Goal: Book appointment/travel/reservation

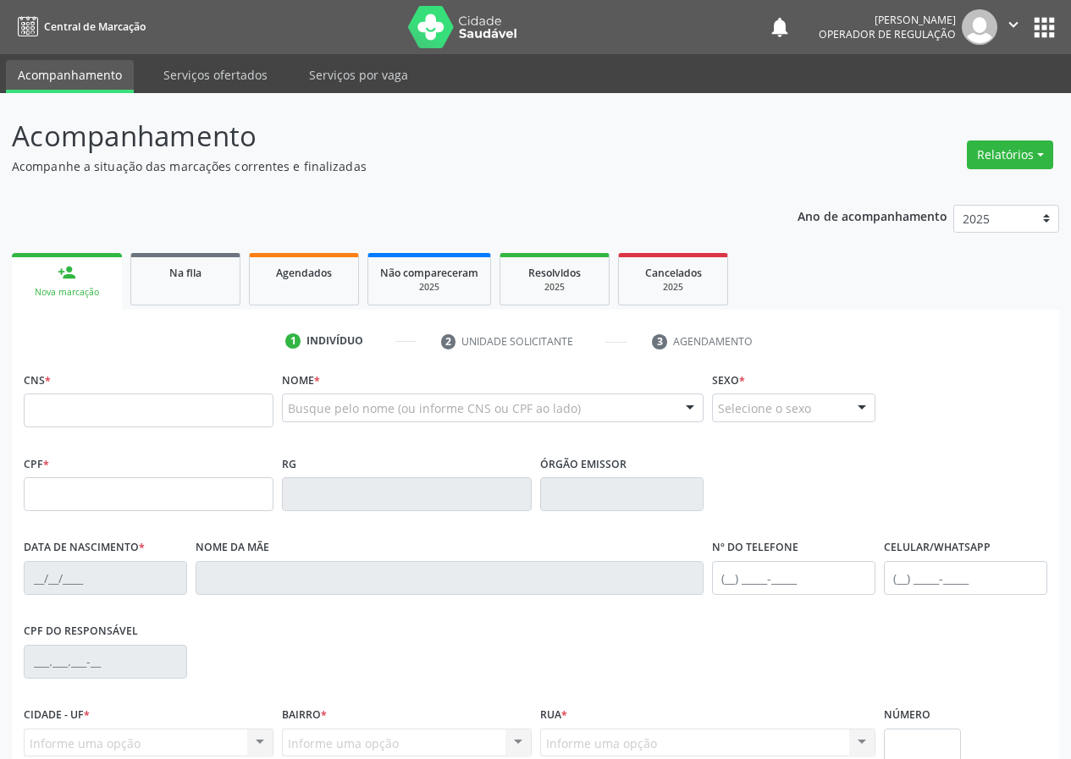
click at [58, 414] on input "text" at bounding box center [149, 411] width 250 height 34
click at [41, 410] on input "text" at bounding box center [149, 411] width 250 height 34
type input "700 4014 1568 6549"
type input "122.362.807-85"
type input "3[DATE]"
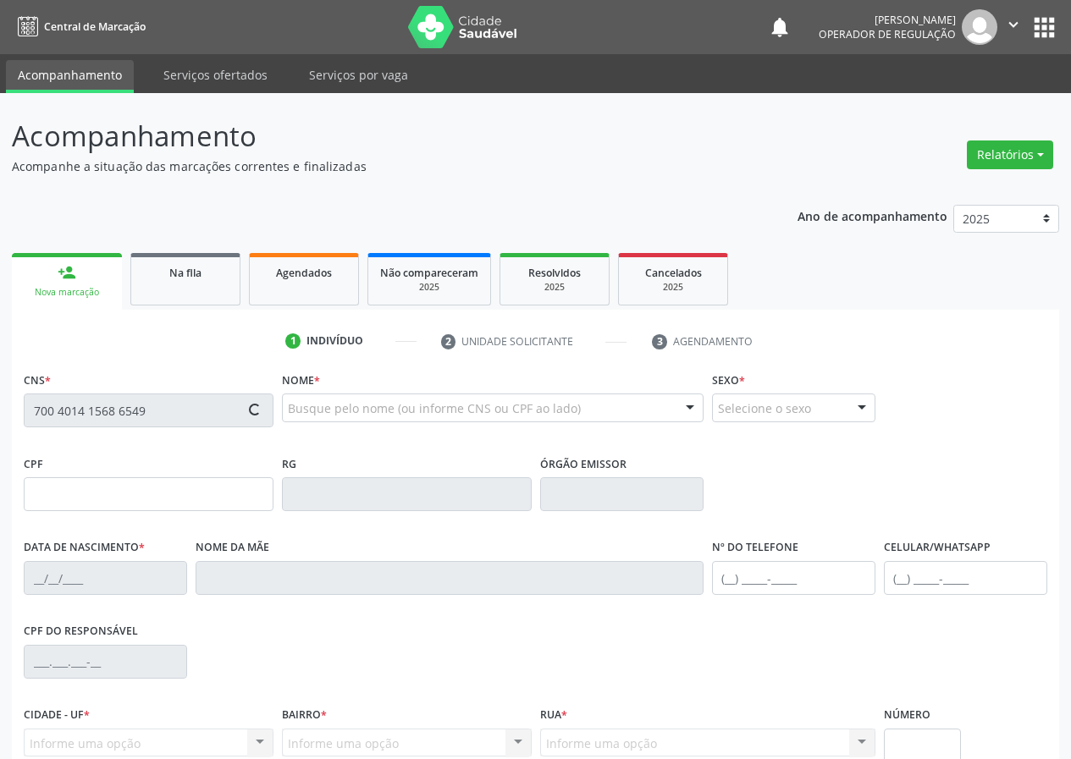
type input "[PERSON_NAME]"
type input "[PHONE_NUMBER]"
type input "074.027.584-43"
type input "95"
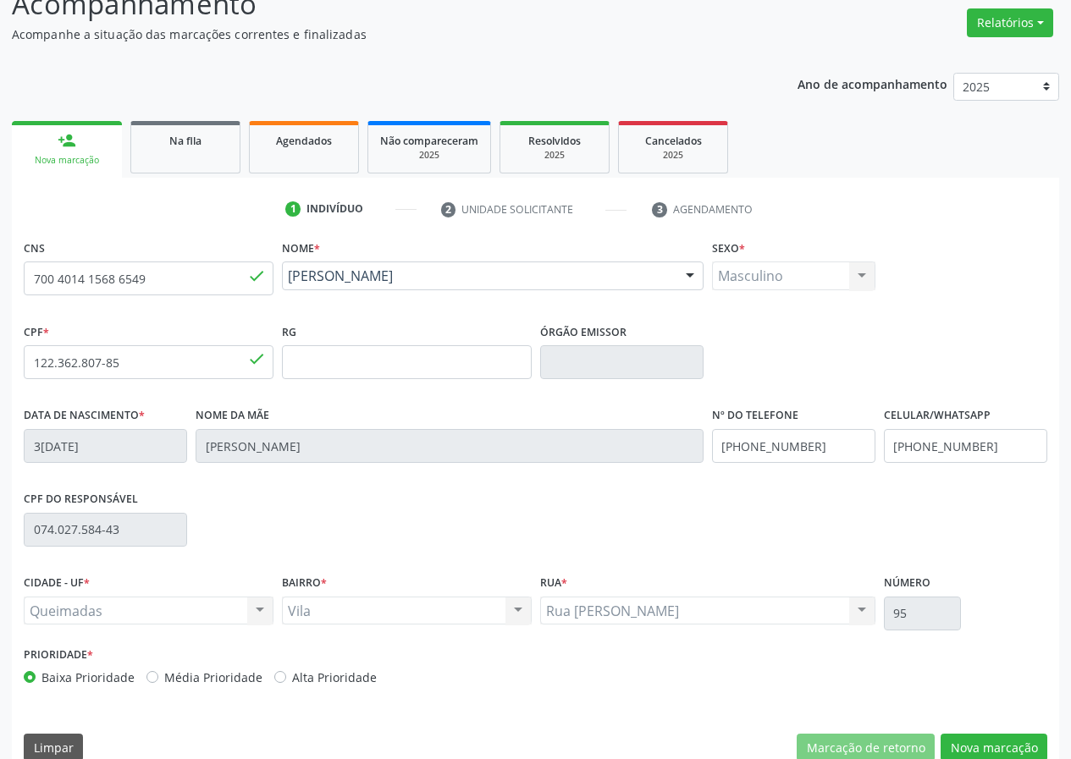
scroll to position [158, 0]
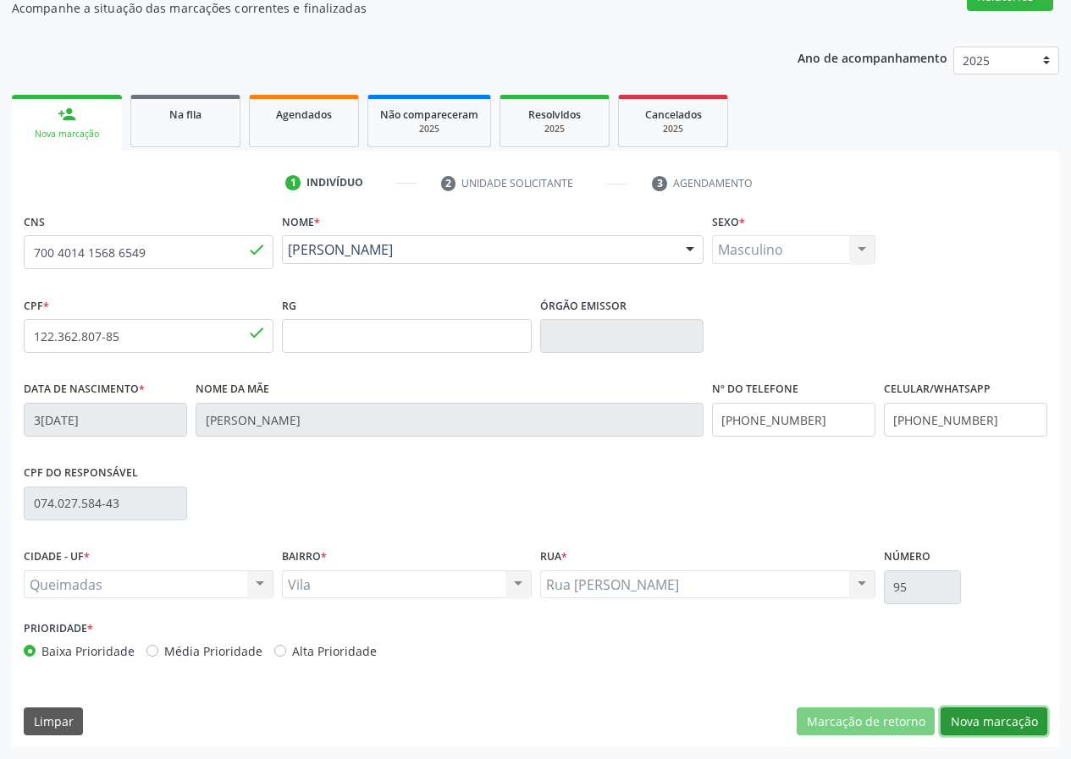
click at [987, 719] on button "Nova marcação" at bounding box center [993, 722] width 107 height 29
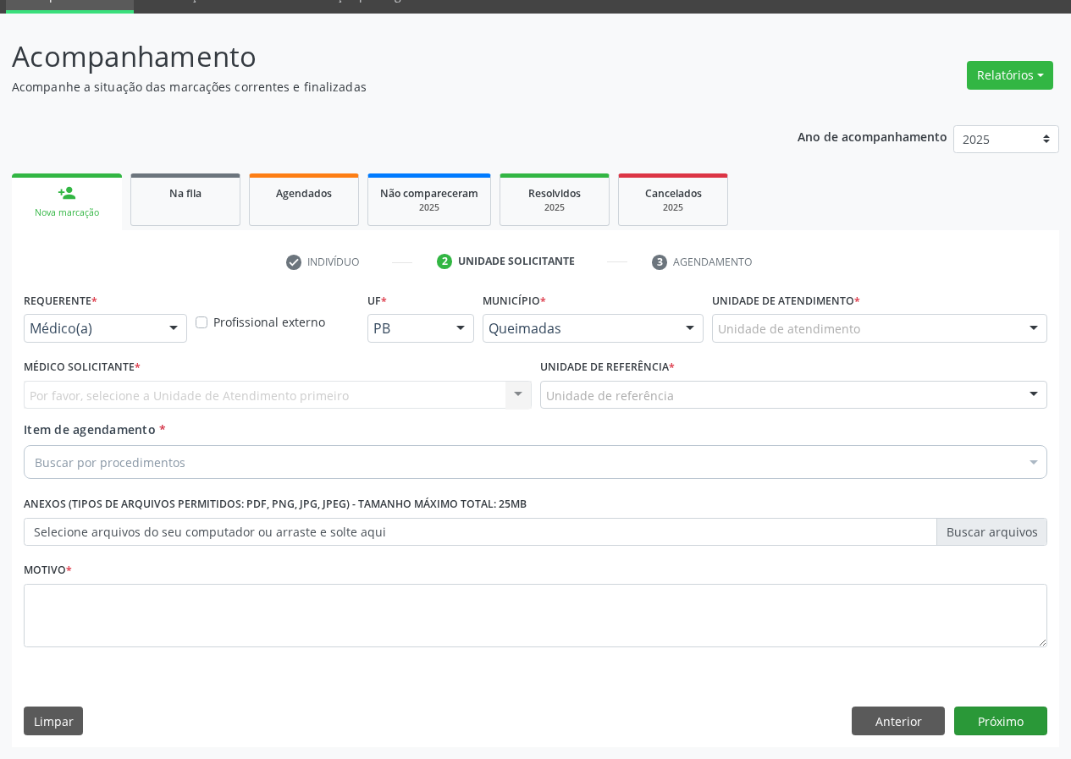
scroll to position [80, 0]
click at [174, 326] on div at bounding box center [173, 329] width 25 height 29
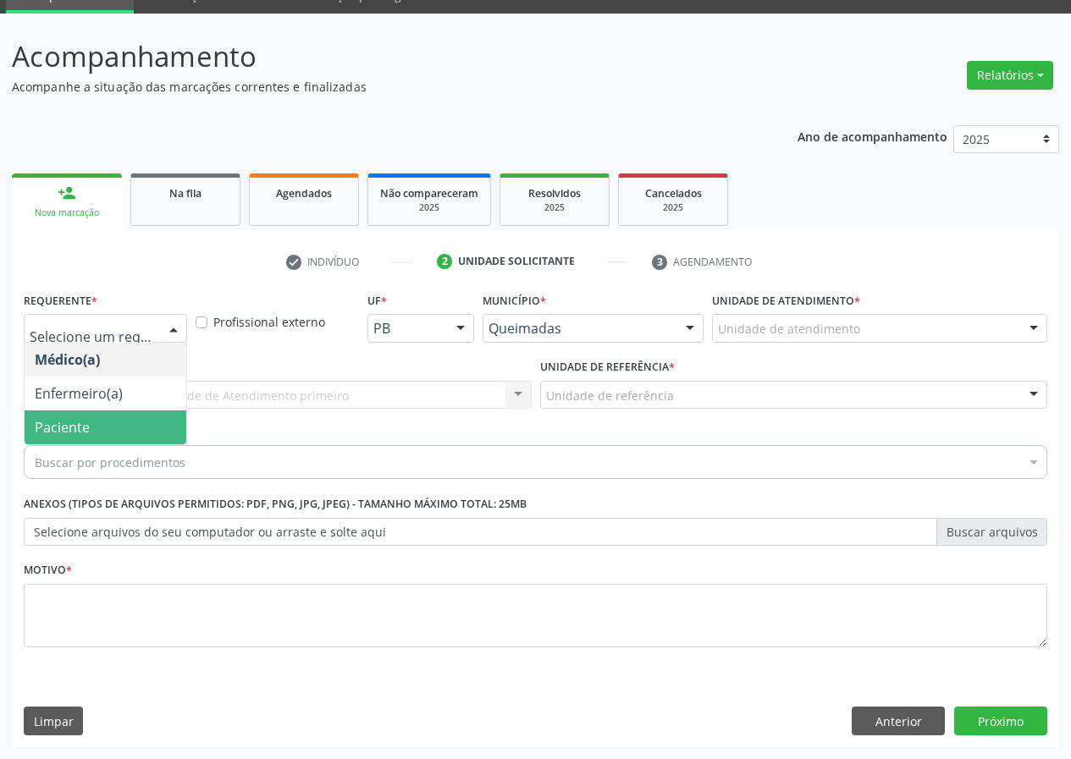
click at [152, 430] on span "Paciente" at bounding box center [106, 427] width 162 height 34
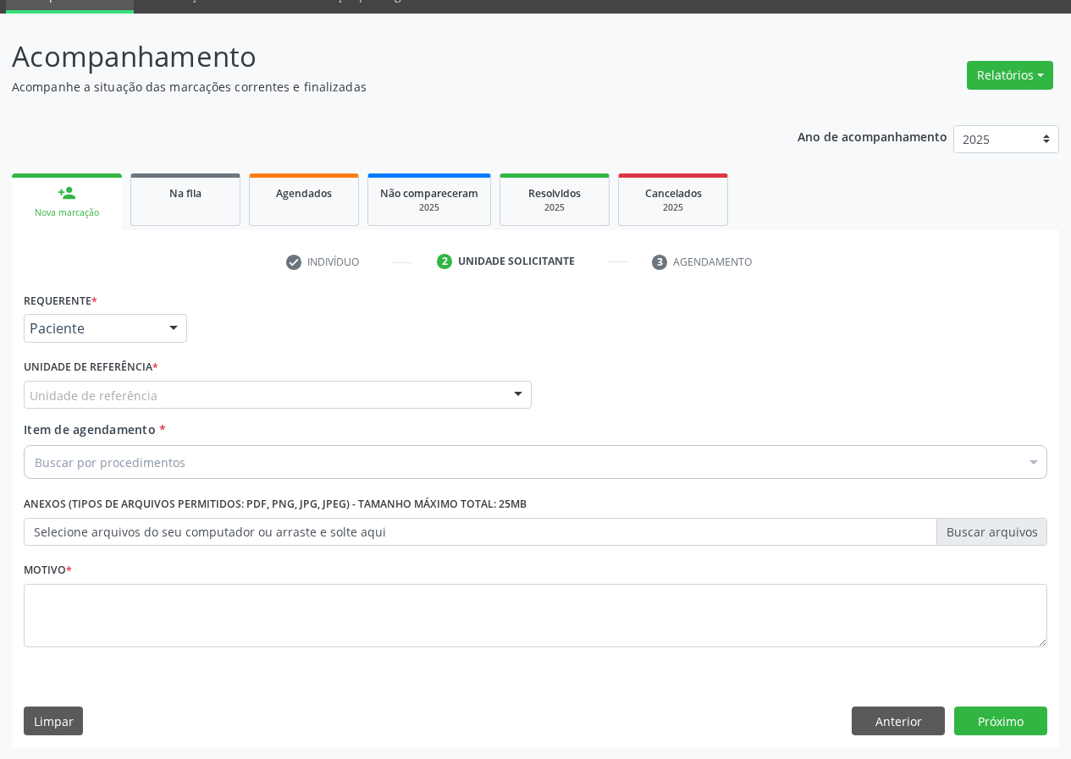
click at [521, 396] on div at bounding box center [517, 396] width 25 height 29
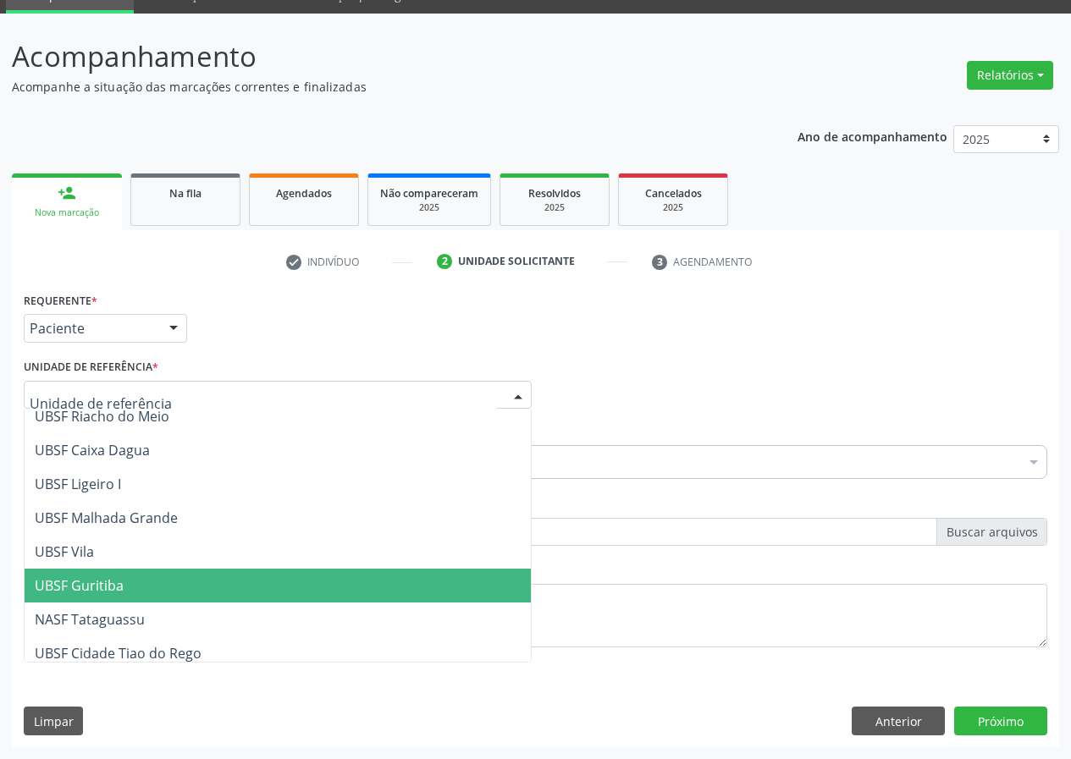
scroll to position [423, 0]
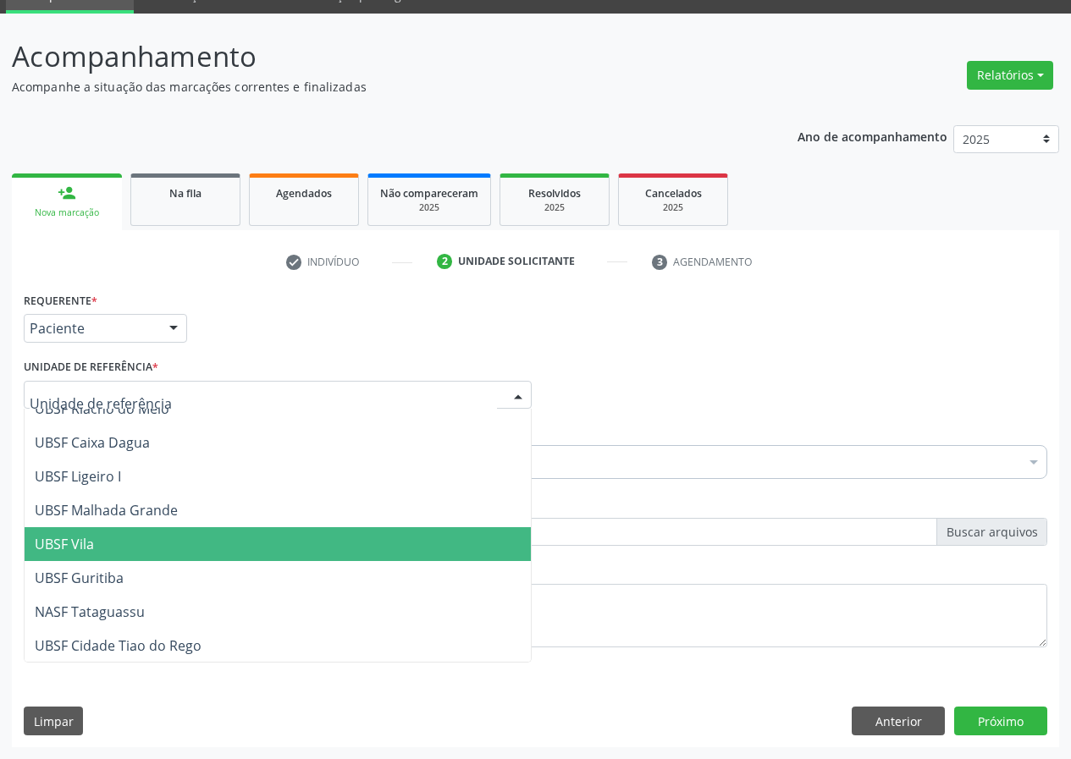
drag, startPoint x: 118, startPoint y: 553, endPoint x: 70, endPoint y: 473, distance: 93.0
click at [117, 548] on span "UBSF Vila" at bounding box center [278, 544] width 506 height 34
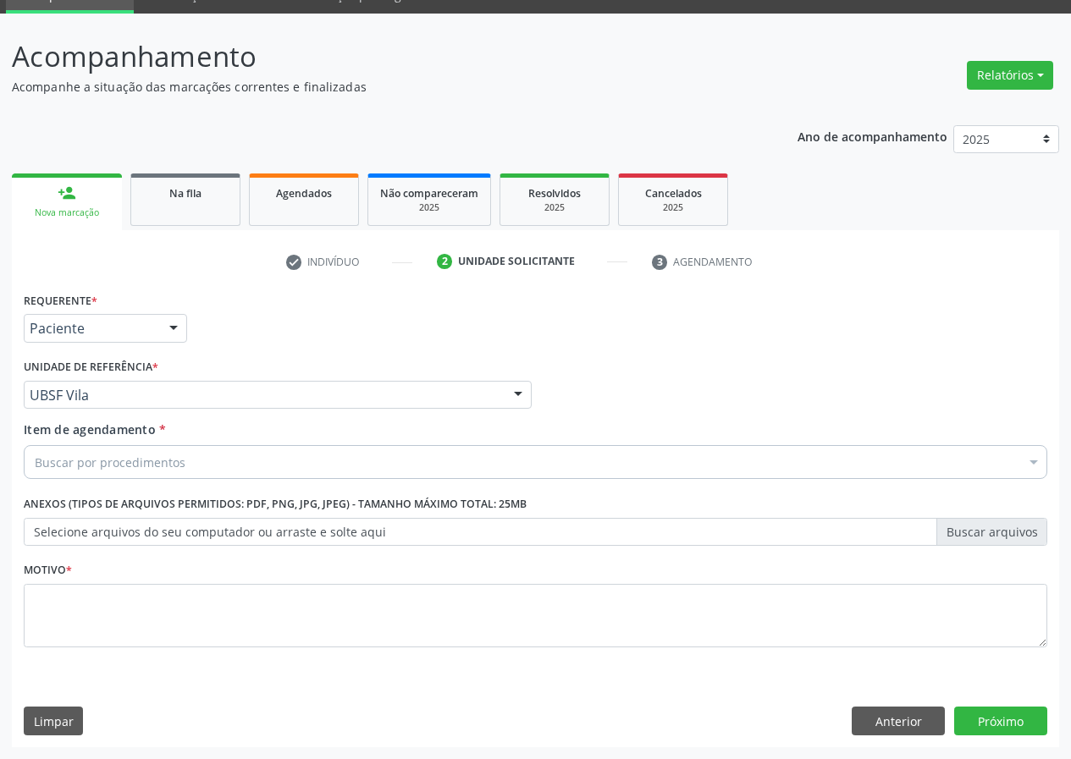
drag, startPoint x: 60, startPoint y: 466, endPoint x: 94, endPoint y: 433, distance: 47.3
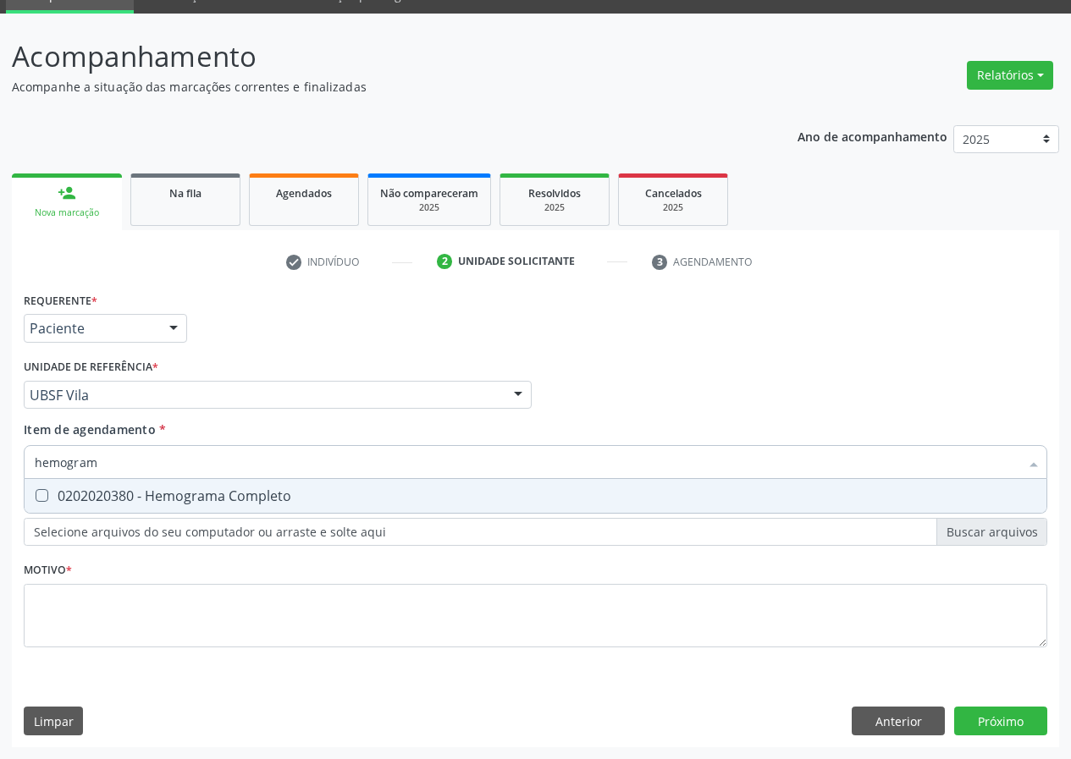
type input "hemograma"
click at [36, 494] on Completo at bounding box center [42, 495] width 13 height 13
click at [36, 494] on Completo "checkbox" at bounding box center [30, 495] width 11 height 11
checkbox Completo "true"
drag, startPoint x: 143, startPoint y: 467, endPoint x: 26, endPoint y: 467, distance: 116.8
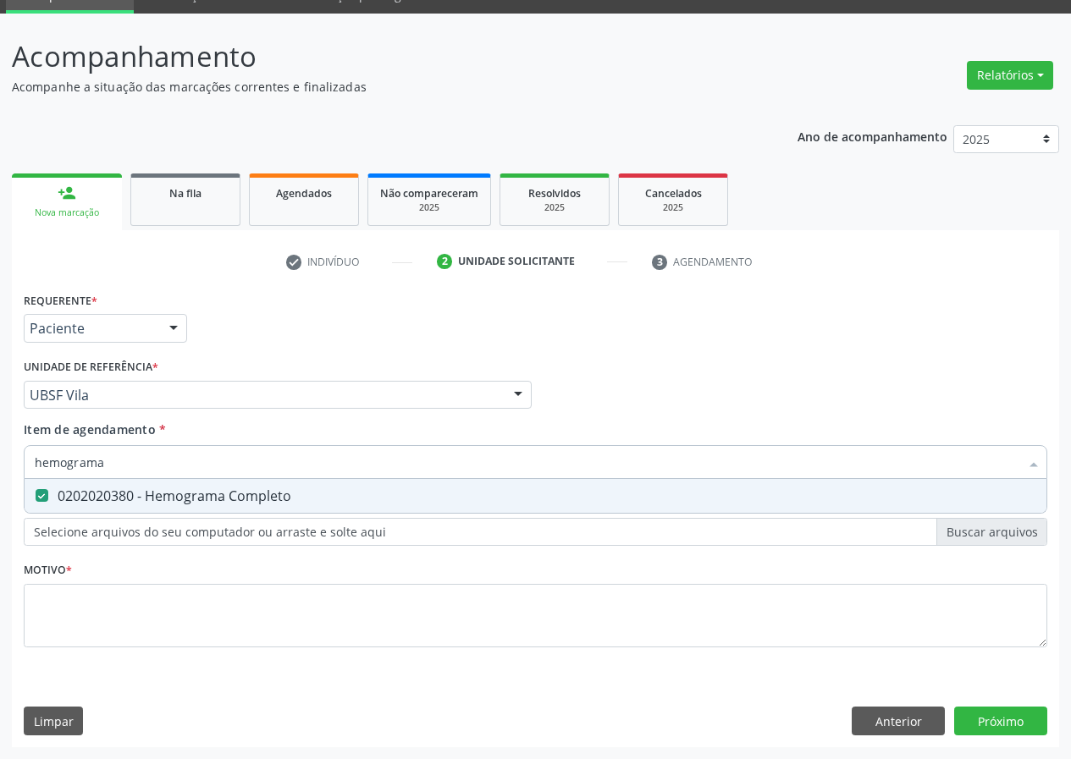
click at [27, 467] on div "hemograma" at bounding box center [535, 462] width 1023 height 34
type input "c"
checkbox Completo "false"
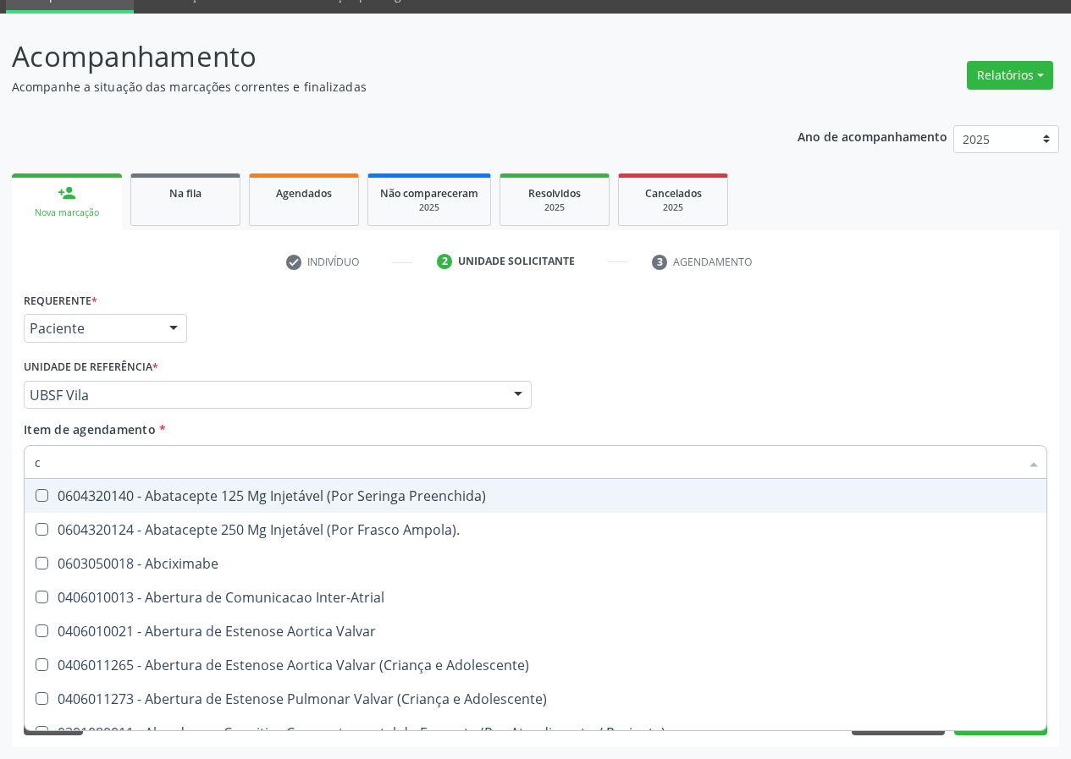
type input "co"
checkbox Osseo "true"
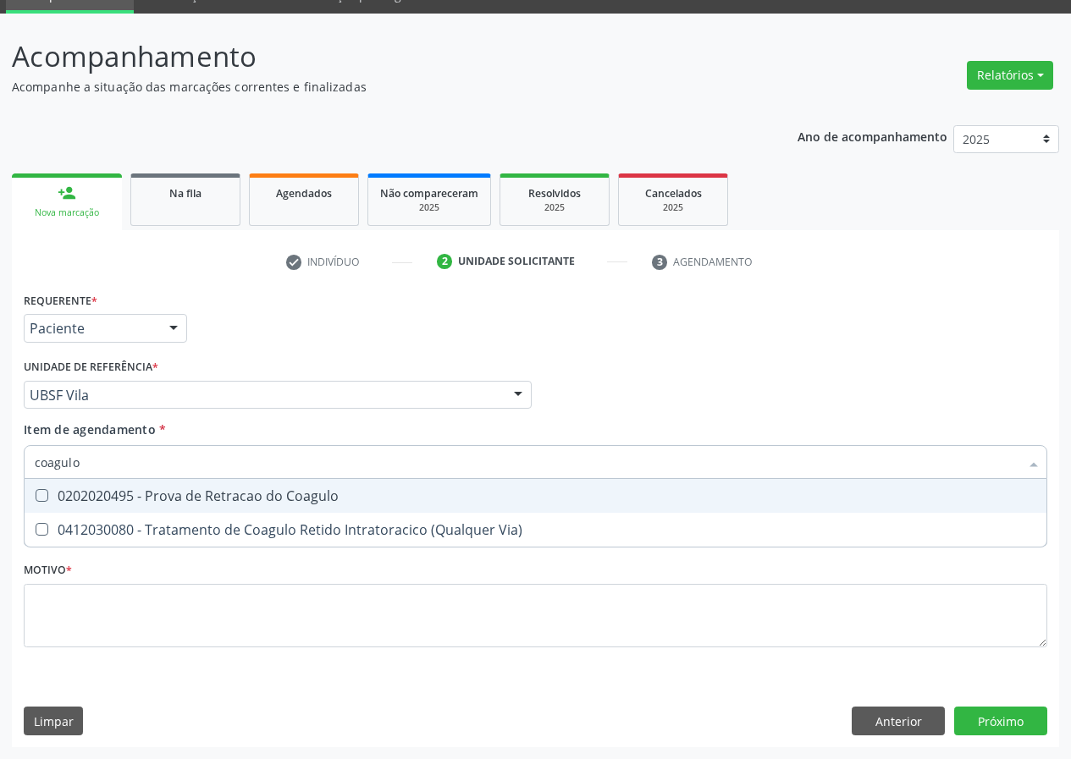
type input "coagul"
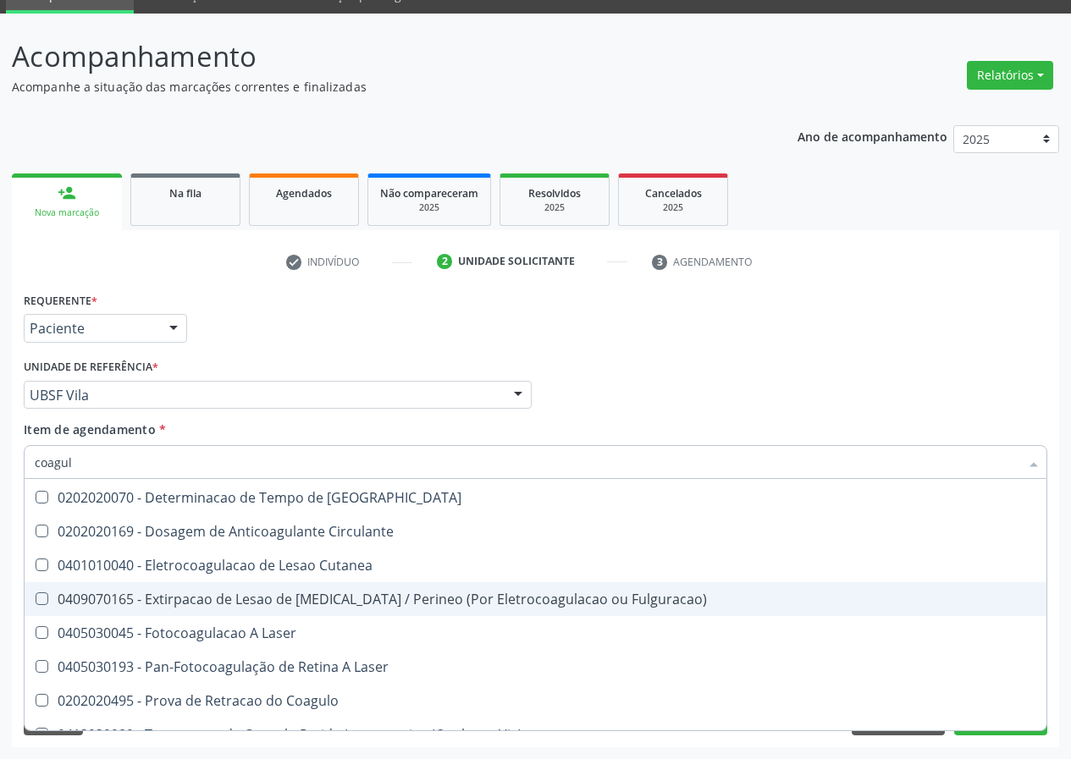
scroll to position [104, 0]
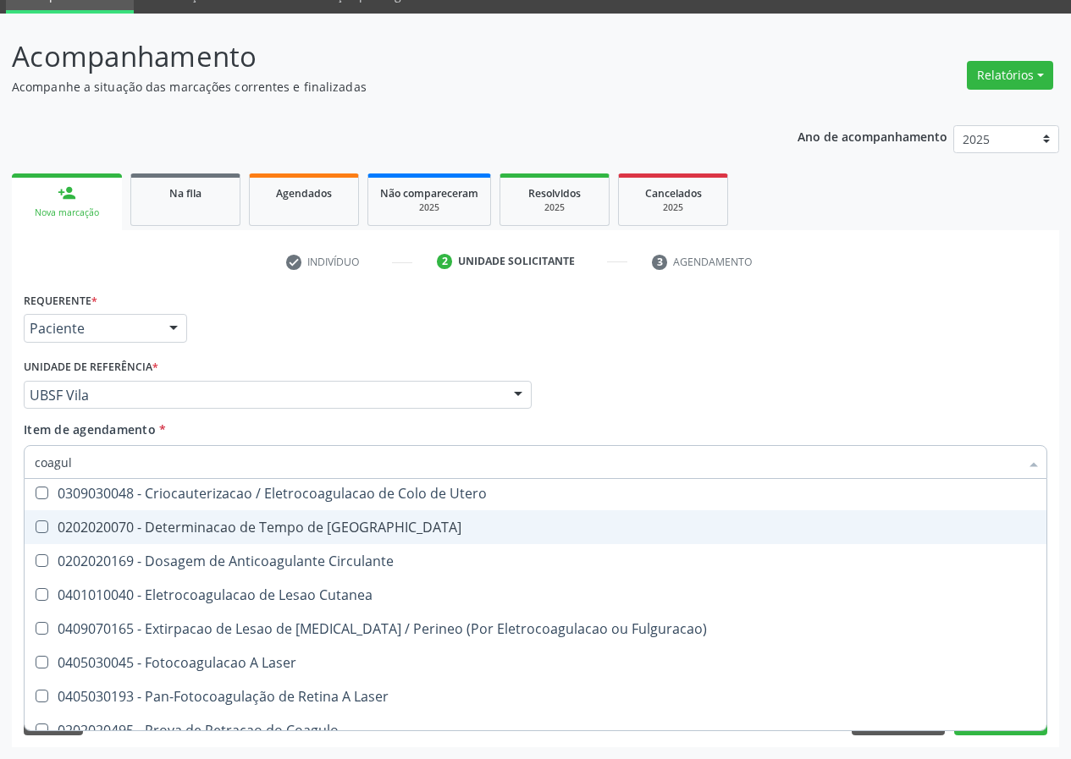
click at [240, 529] on div "0202020070 - Determinacao de Tempo de [GEOGRAPHIC_DATA]" at bounding box center [535, 527] width 1001 height 14
checkbox Coagulacao "true"
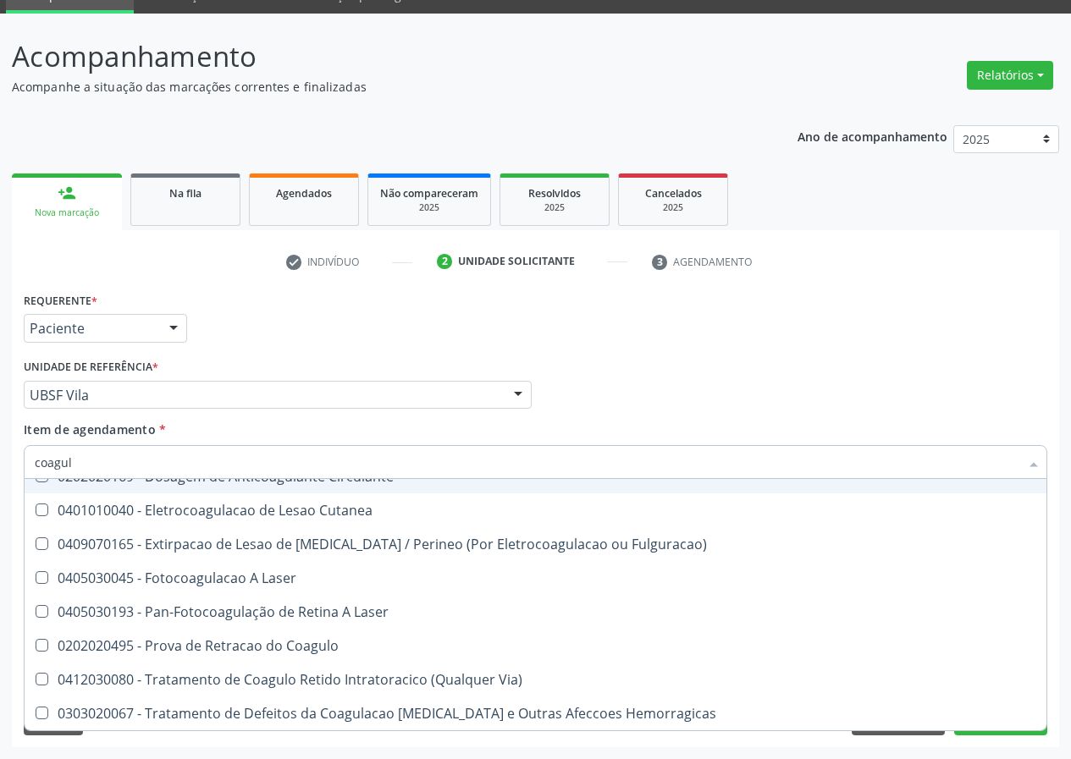
drag, startPoint x: 78, startPoint y: 465, endPoint x: 0, endPoint y: 445, distance: 80.5
click at [0, 451] on div "Acompanhamento Acompanhe a situação das marcações correntes e finalizadas Relat…" at bounding box center [535, 387] width 1071 height 746
type input "u"
checkbox Coagulacao "false"
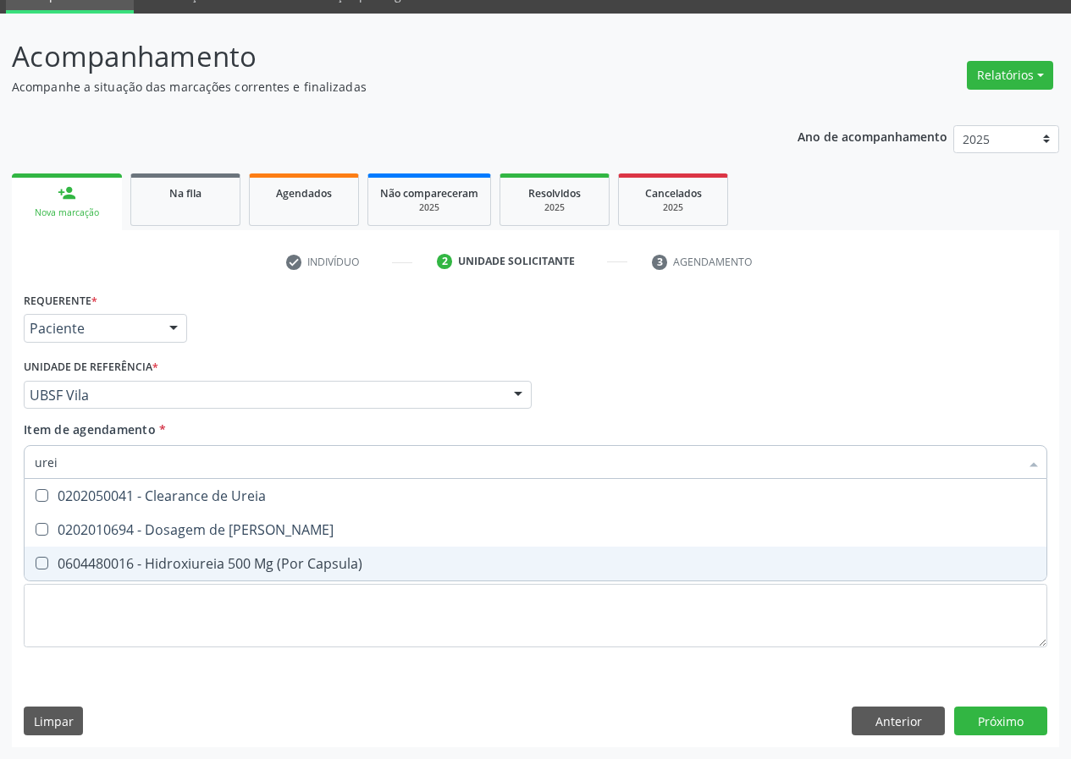
scroll to position [0, 0]
type input "ureia"
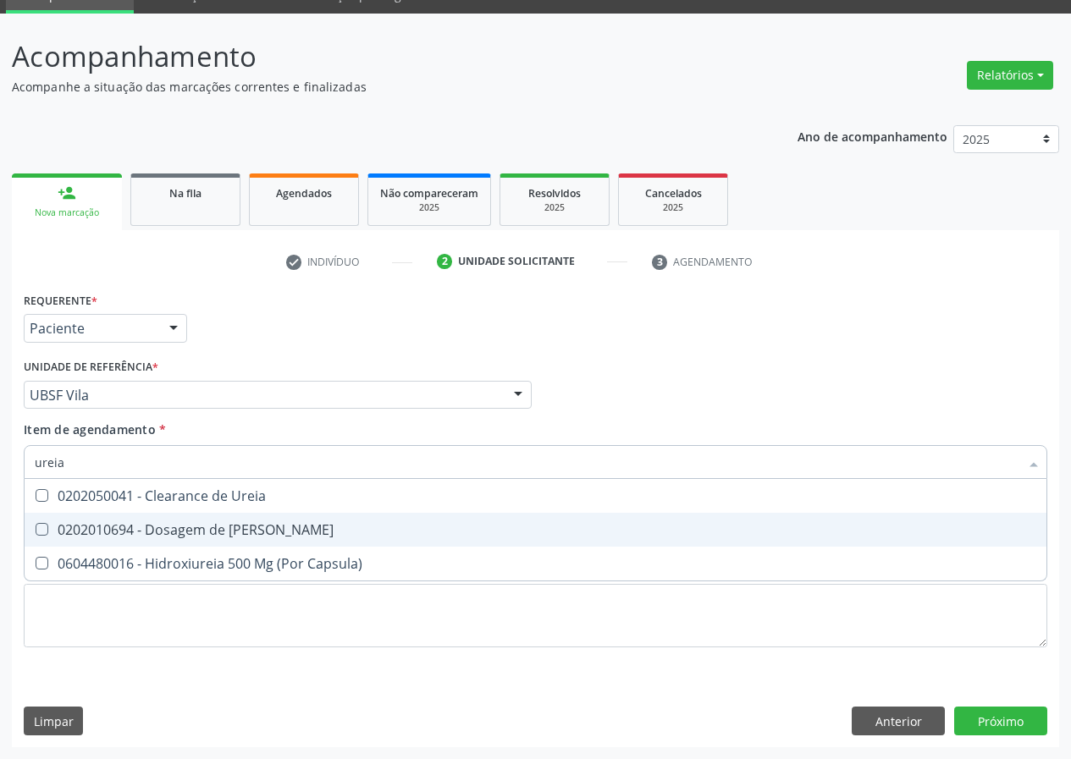
drag, startPoint x: 45, startPoint y: 526, endPoint x: 54, endPoint y: 472, distance: 54.1
click at [43, 520] on span "0202010694 - Dosagem de [PERSON_NAME]" at bounding box center [536, 530] width 1022 height 34
checkbox Ureia "true"
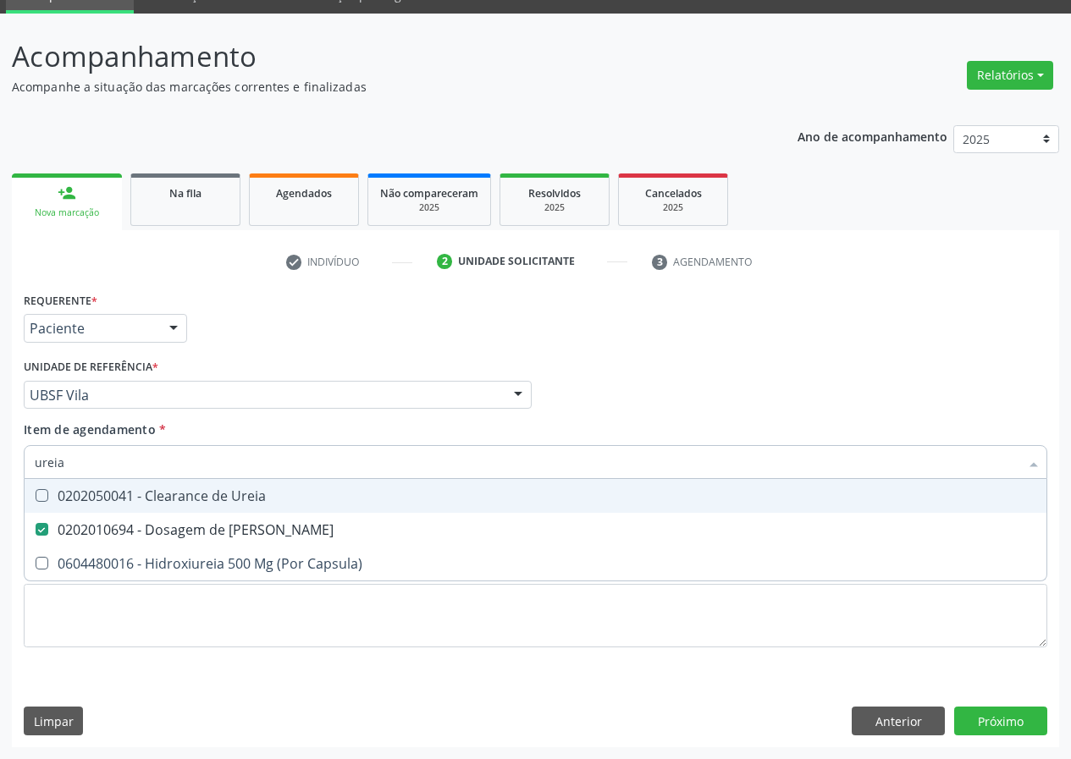
drag, startPoint x: 74, startPoint y: 454, endPoint x: 0, endPoint y: 449, distance: 74.7
click at [0, 455] on div "Acompanhamento Acompanhe a situação das marcações correntes e finalizadas Relat…" at bounding box center [535, 387] width 1071 height 746
type input "c"
checkbox Ureia "false"
type input "creatinina"
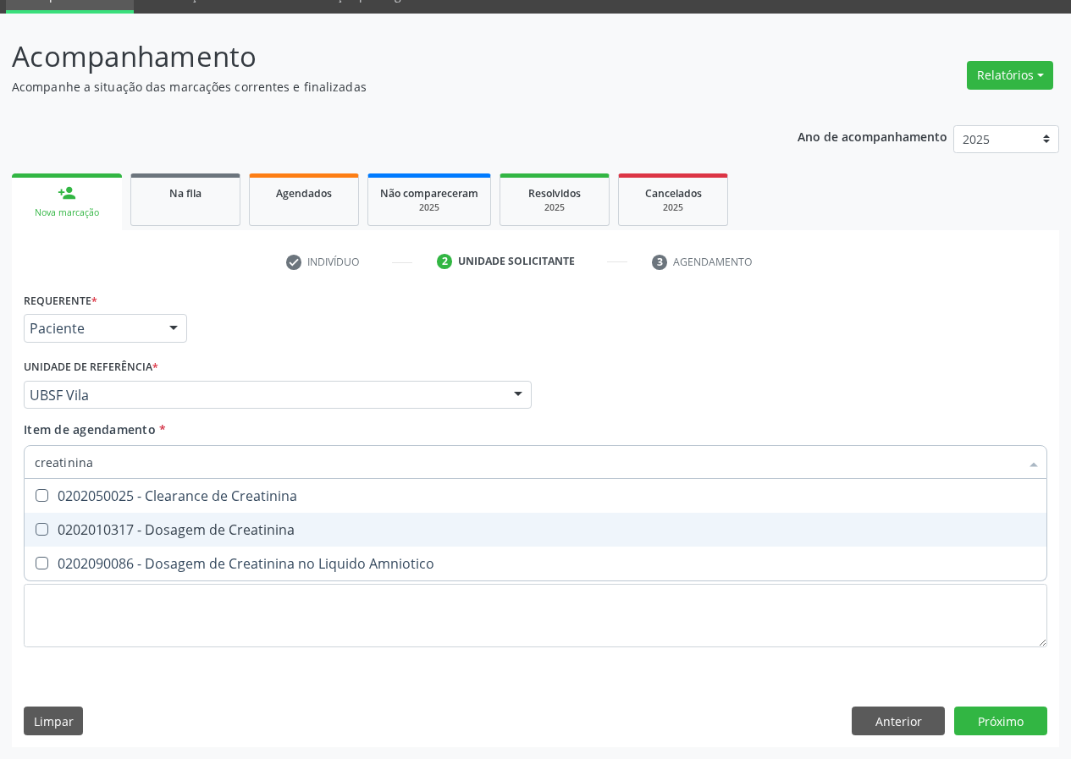
drag, startPoint x: 42, startPoint y: 531, endPoint x: 61, endPoint y: 515, distance: 24.6
click at [42, 530] on Creatinina at bounding box center [42, 529] width 13 height 13
click at [36, 530] on Creatinina "checkbox" at bounding box center [30, 529] width 11 height 11
checkbox Creatinina "true"
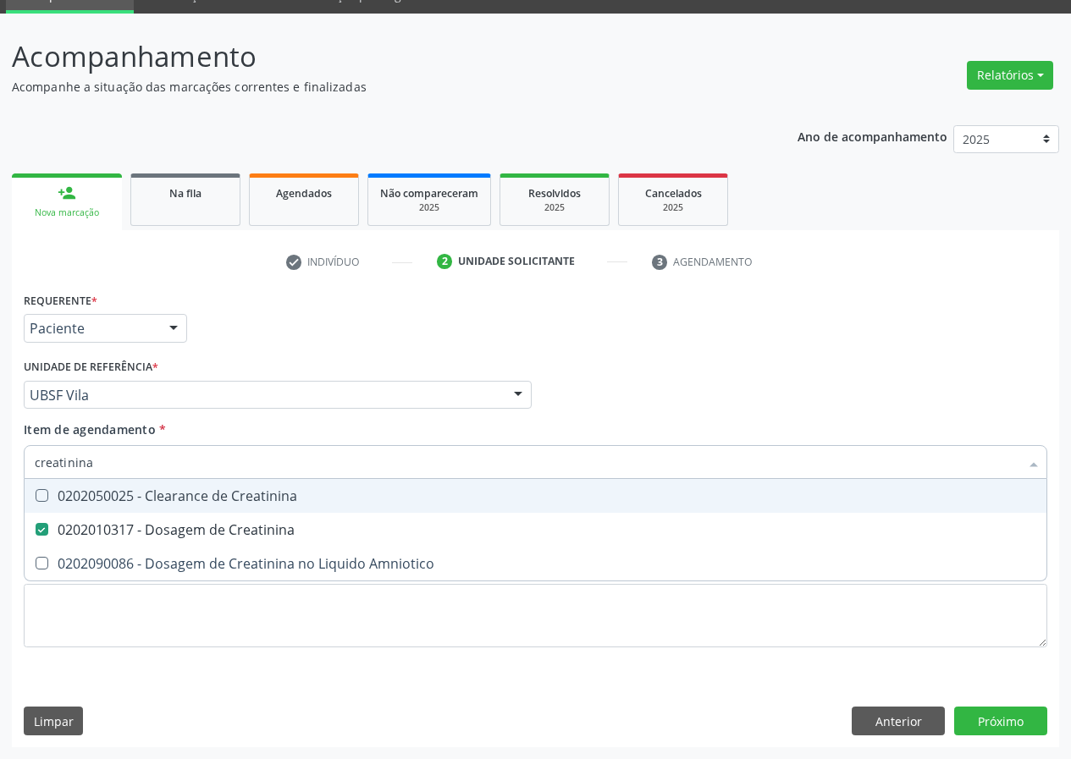
drag, startPoint x: 93, startPoint y: 468, endPoint x: 19, endPoint y: 465, distance: 73.7
click at [19, 468] on div "Item de agendamento * creatinina Desfazer seleção 0202050025 - Clearance de Cre…" at bounding box center [535, 453] width 1032 height 65
type input "g"
checkbox Creatinina "false"
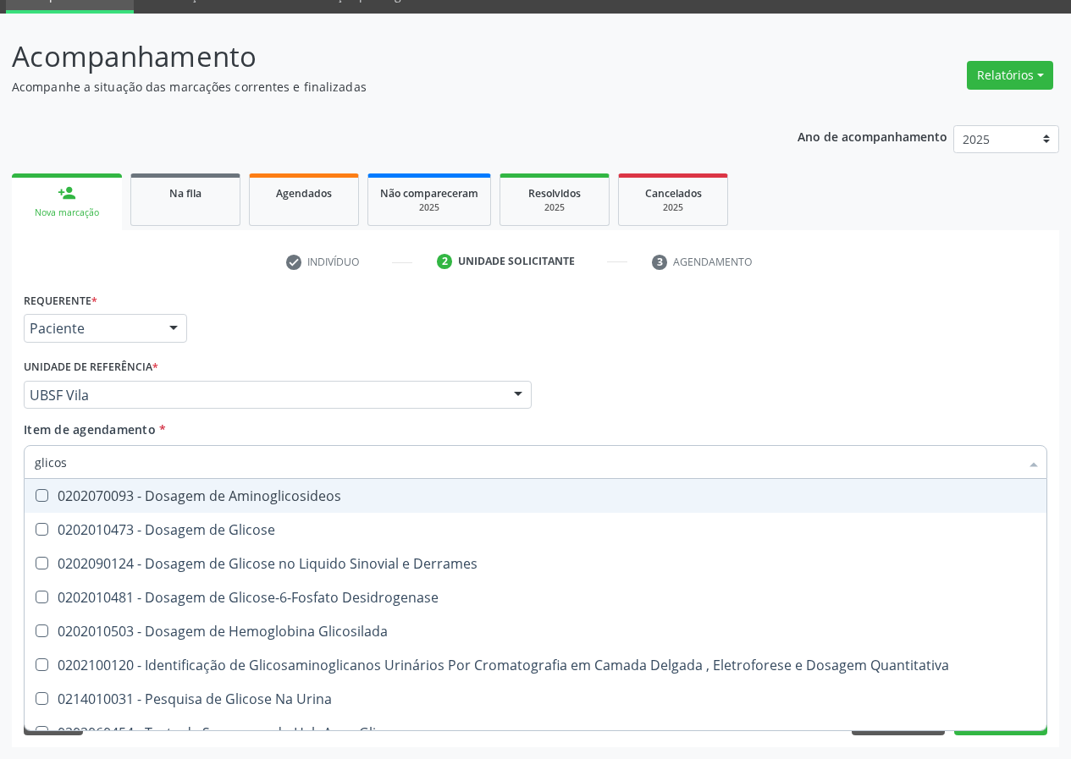
type input "glicose"
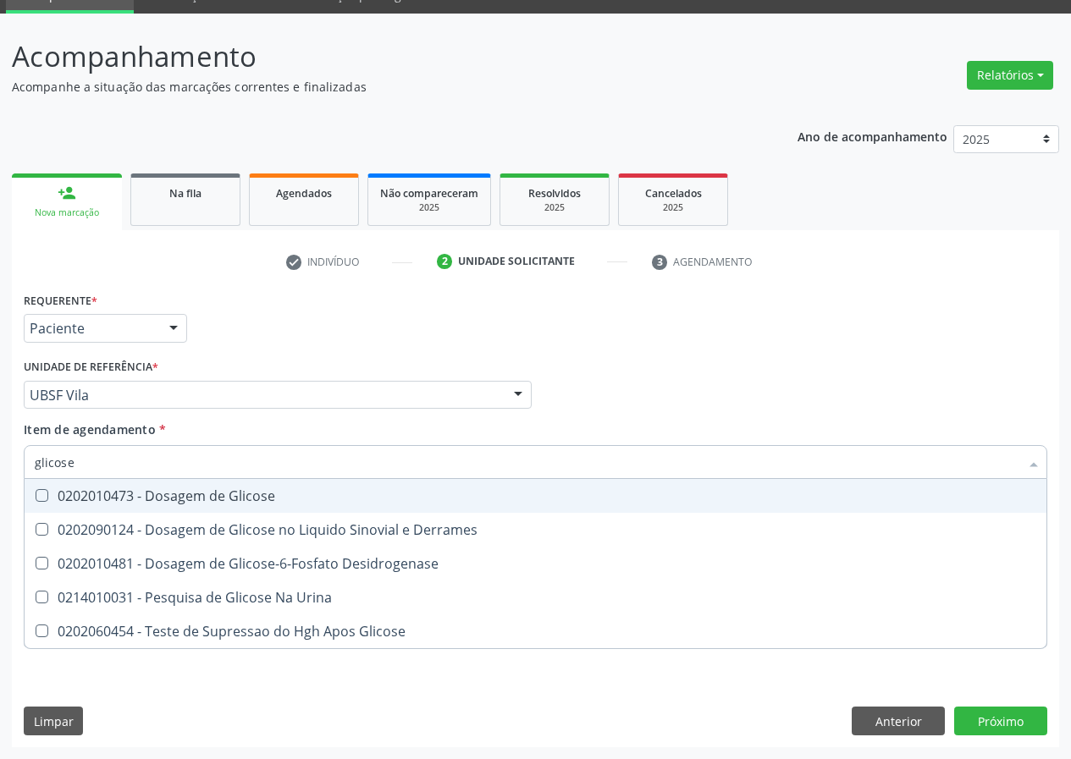
click at [48, 494] on div "0202010473 - Dosagem de Glicose" at bounding box center [535, 496] width 1001 height 14
checkbox Glicose "true"
drag, startPoint x: 77, startPoint y: 460, endPoint x: 0, endPoint y: 465, distance: 77.2
click at [0, 465] on div "Acompanhamento Acompanhe a situação das marcações correntes e finalizadas Relat…" at bounding box center [535, 387] width 1071 height 746
type input "02"
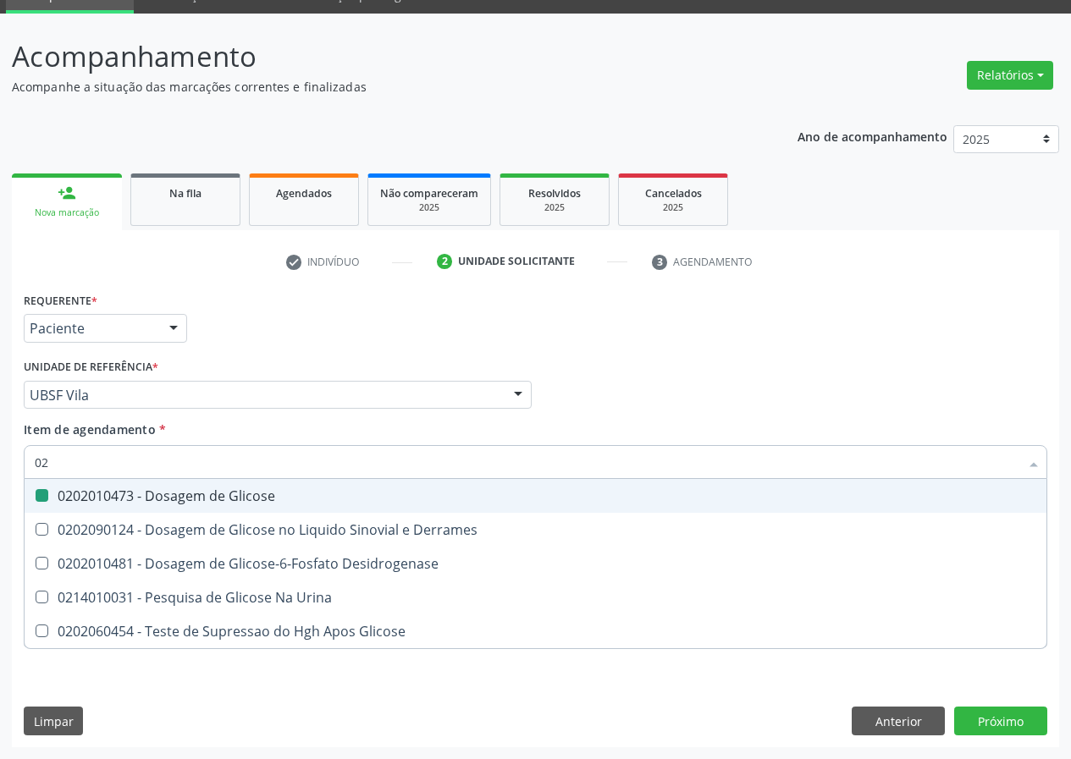
checkbox Glicose "false"
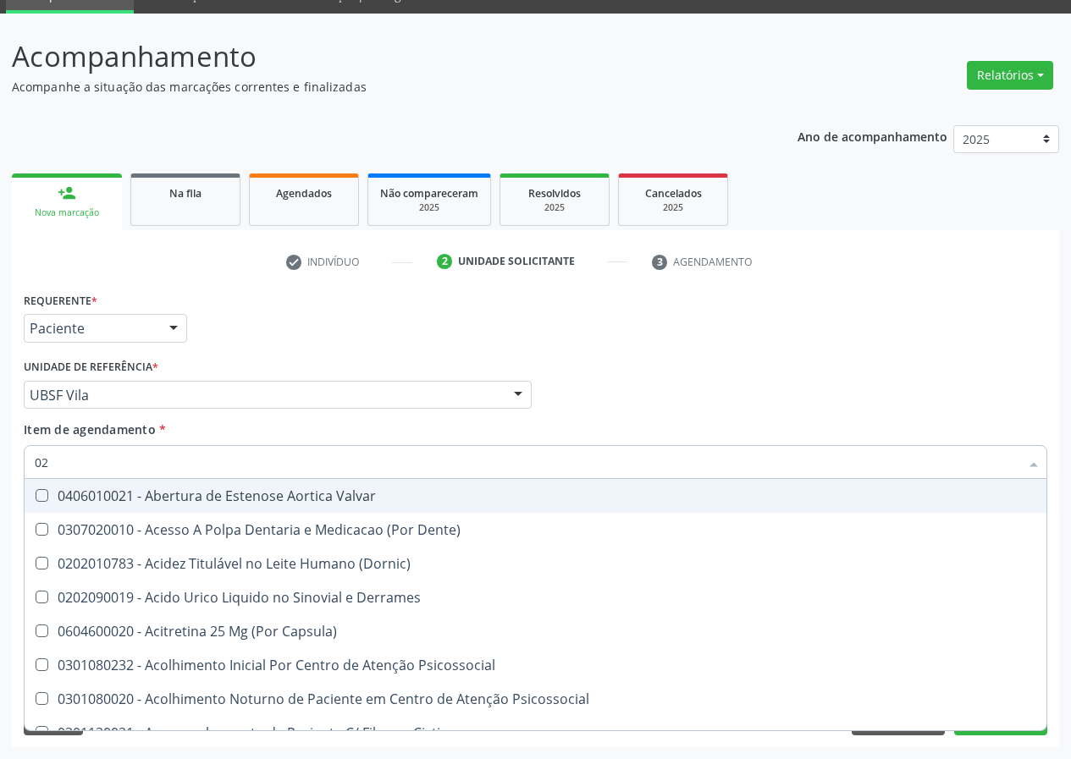
type input "020"
checkbox Neonatal "true"
checkbox Dacriocistografia "true"
checkbox Osmolaridade "true"
checkbox Coagulacao "false"
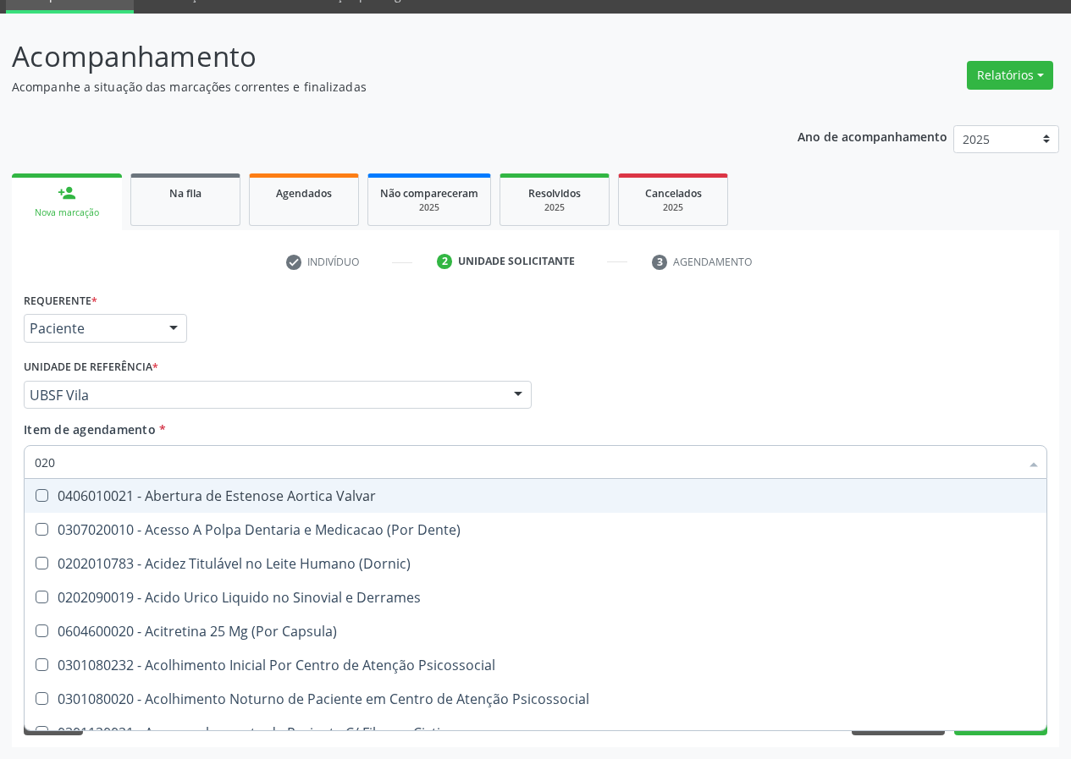
checkbox Metil-Hipurico "true"
checkbox Creatinina "false"
checkbox Glicose "false"
checkbox Ureia "false"
checkbox Eletro-Oculografia "true"
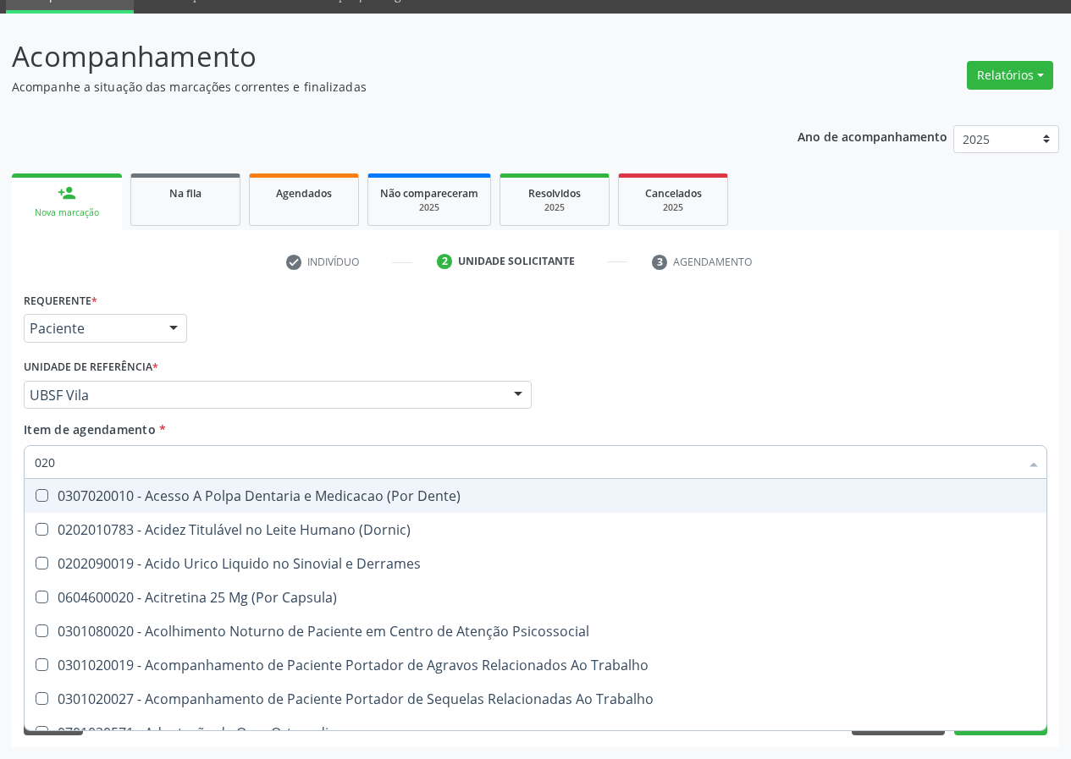
type input "0202"
checkbox Periféricas "true"
checkbox Aberto\) "true"
checkbox Cortante "true"
checkbox Captacao "true"
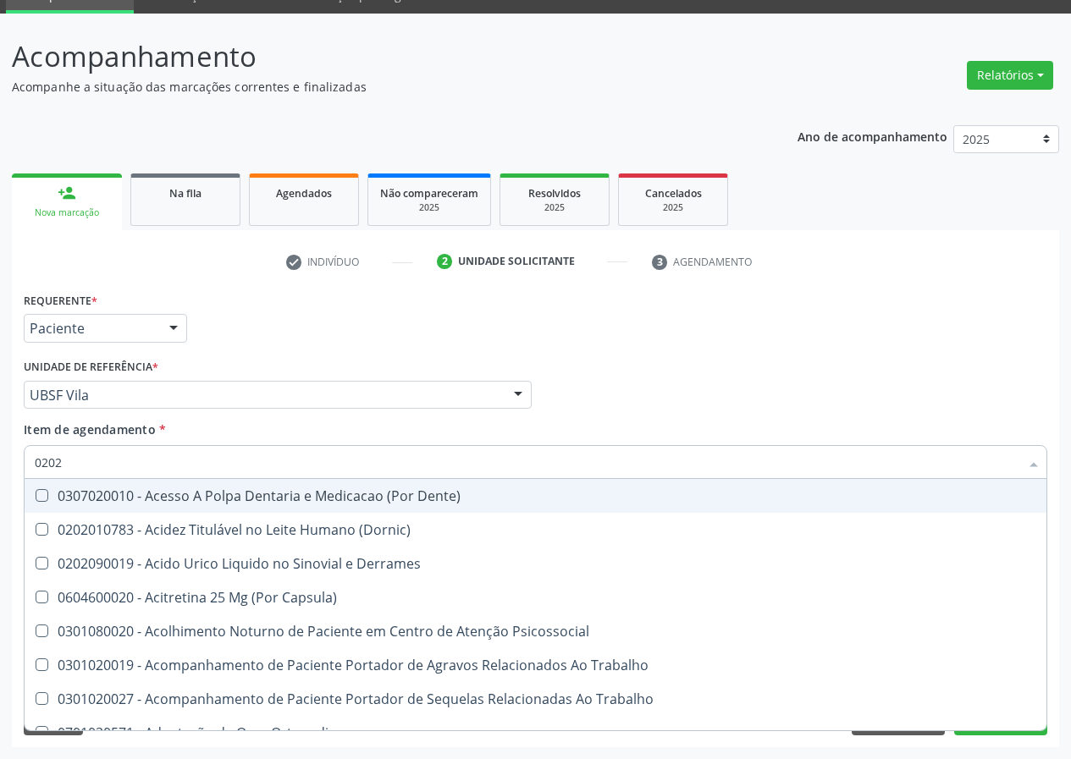
checkbox Revisao "true"
checkbox Coagulacao "false"
checkbox Creatinina "false"
type input "02020"
checkbox Posterior "true"
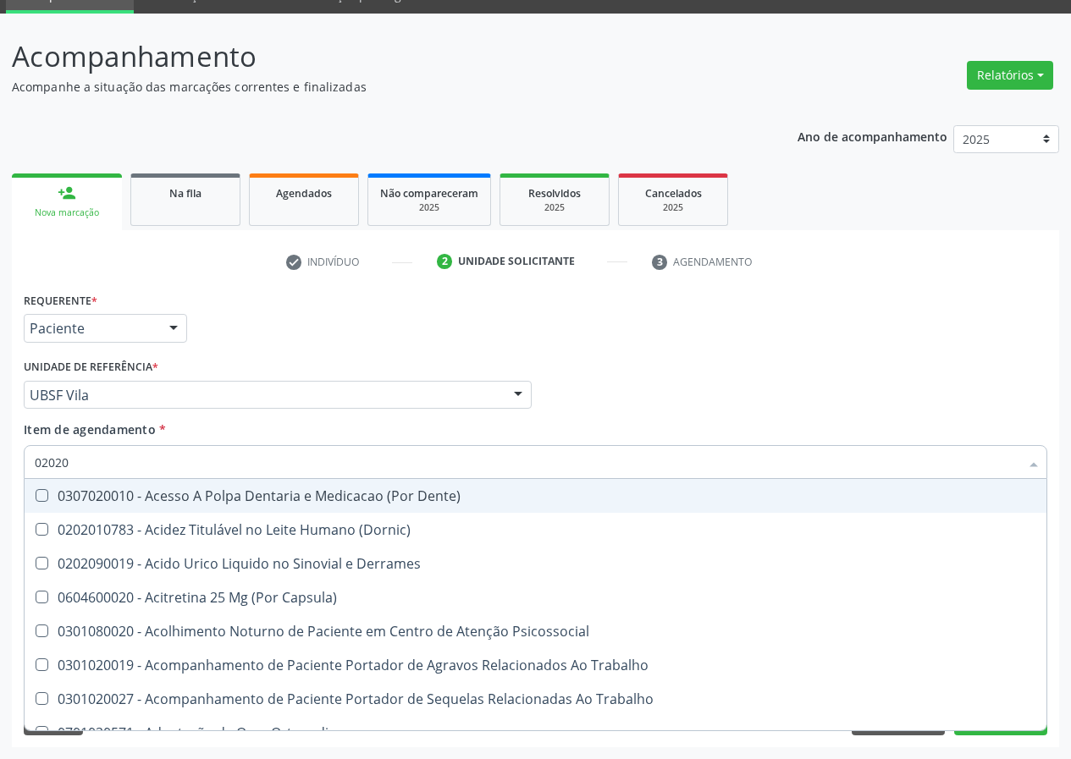
checkbox Periféricas "false"
checkbox Cornea "true"
checkbox Aberto\) "false"
checkbox Assistida "true"
checkbox Cortante "false"
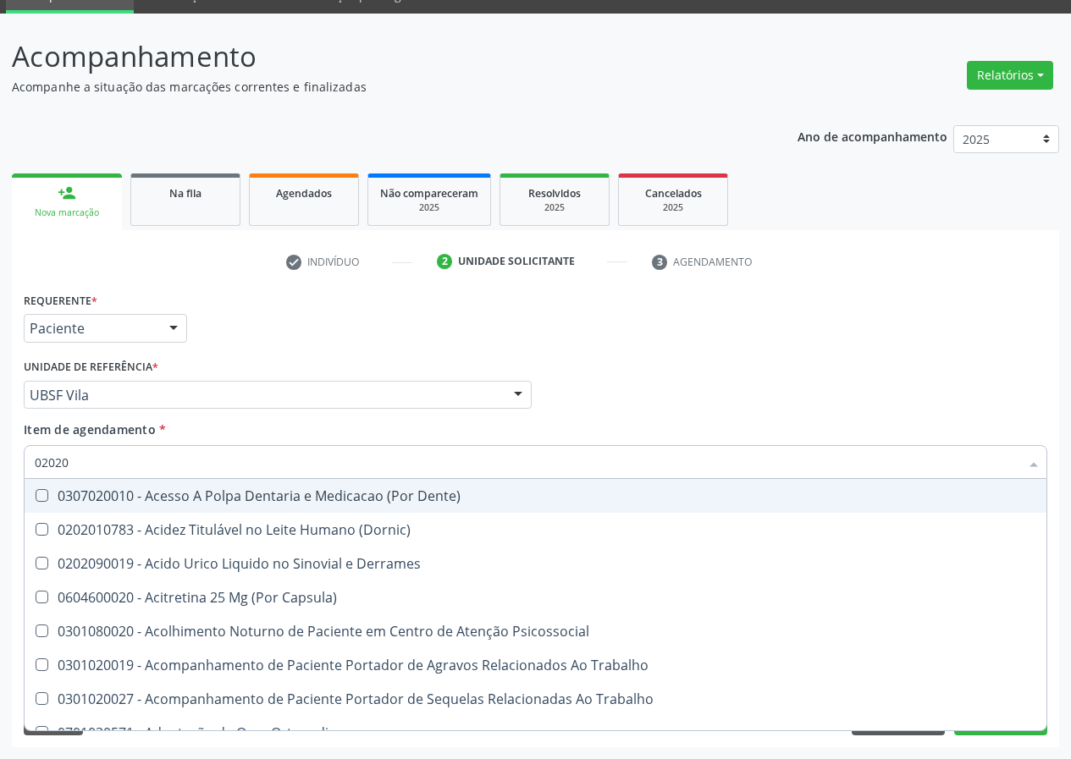
checkbox 67 "true"
checkbox Captacao "false"
checkbox Liquorico\) "true"
checkbox Revisao "false"
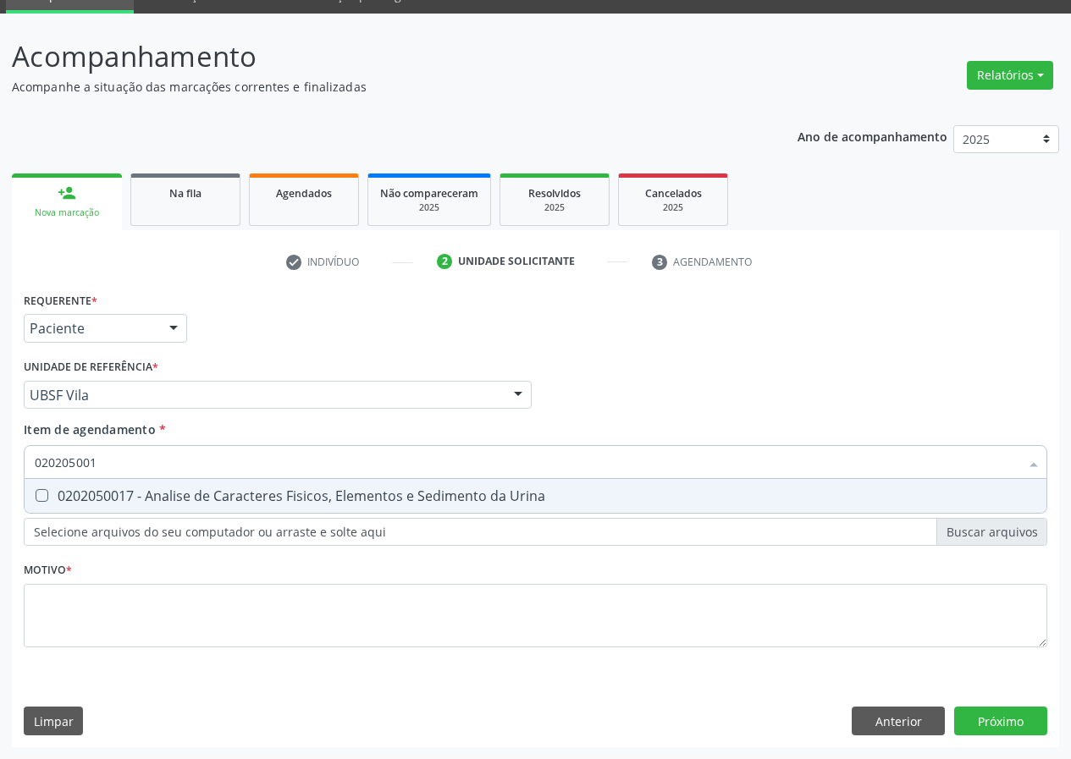
type input "0202050017"
drag, startPoint x: 45, startPoint y: 499, endPoint x: 83, endPoint y: 506, distance: 38.7
click at [43, 493] on Urina at bounding box center [42, 495] width 13 height 13
click at [36, 493] on Urina "checkbox" at bounding box center [30, 495] width 11 height 11
checkbox Urina "true"
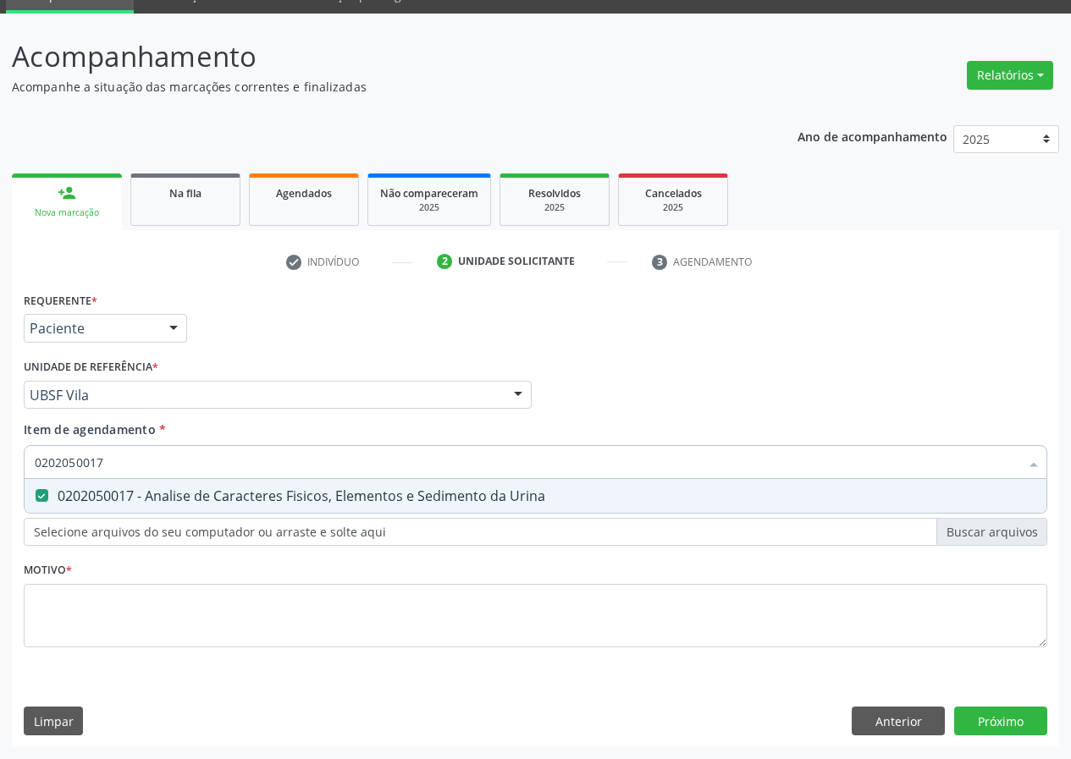
drag, startPoint x: 109, startPoint y: 458, endPoint x: 0, endPoint y: 451, distance: 109.4
click at [0, 451] on div "Acompanhamento Acompanhe a situação das marcações correntes e finalizadas Relat…" at bounding box center [535, 387] width 1071 height 746
type input "cu"
checkbox Urina "false"
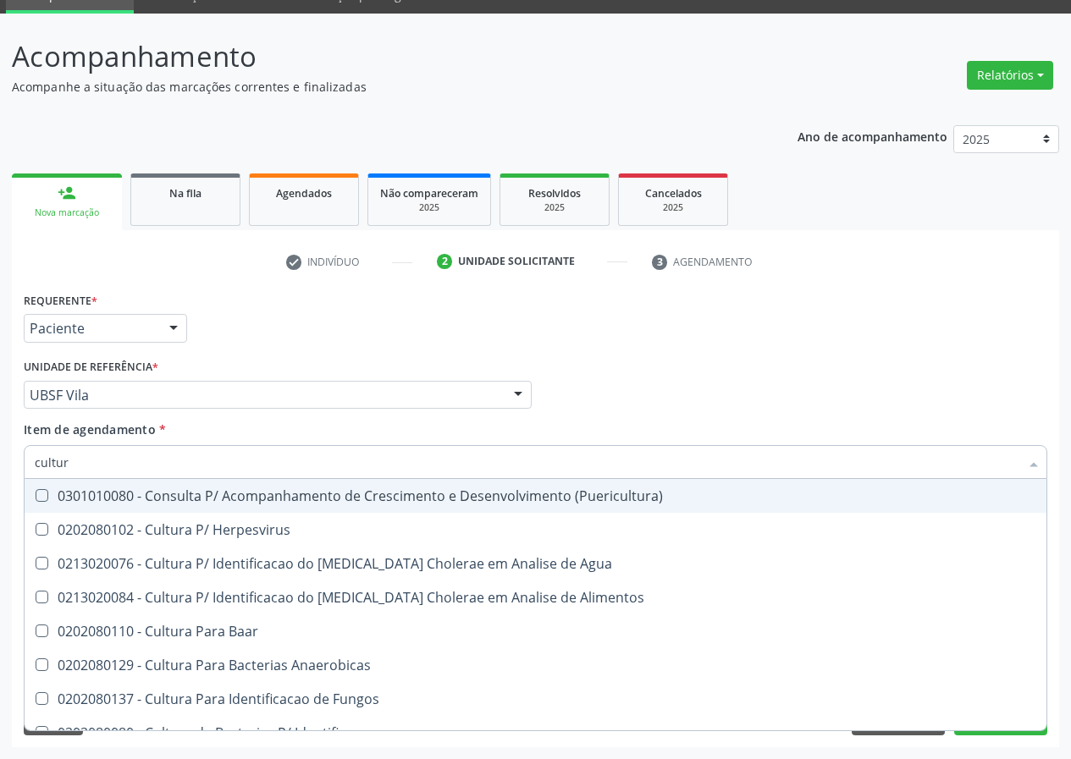
type input "cultura"
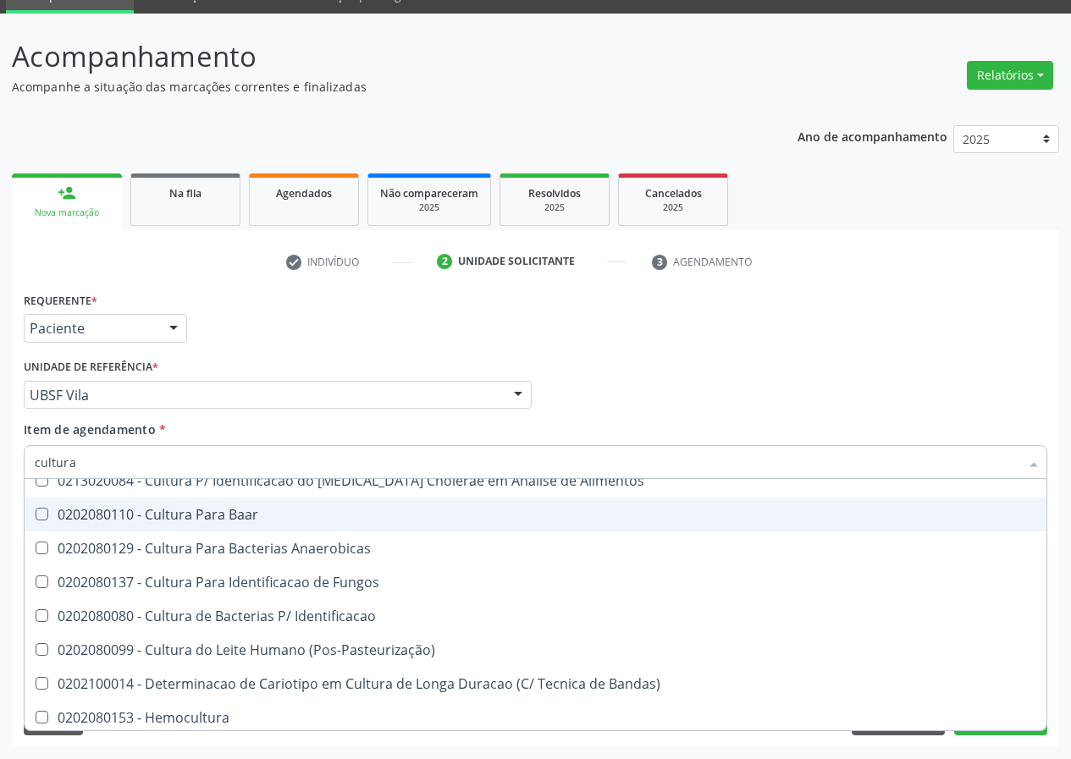
scroll to position [121, 0]
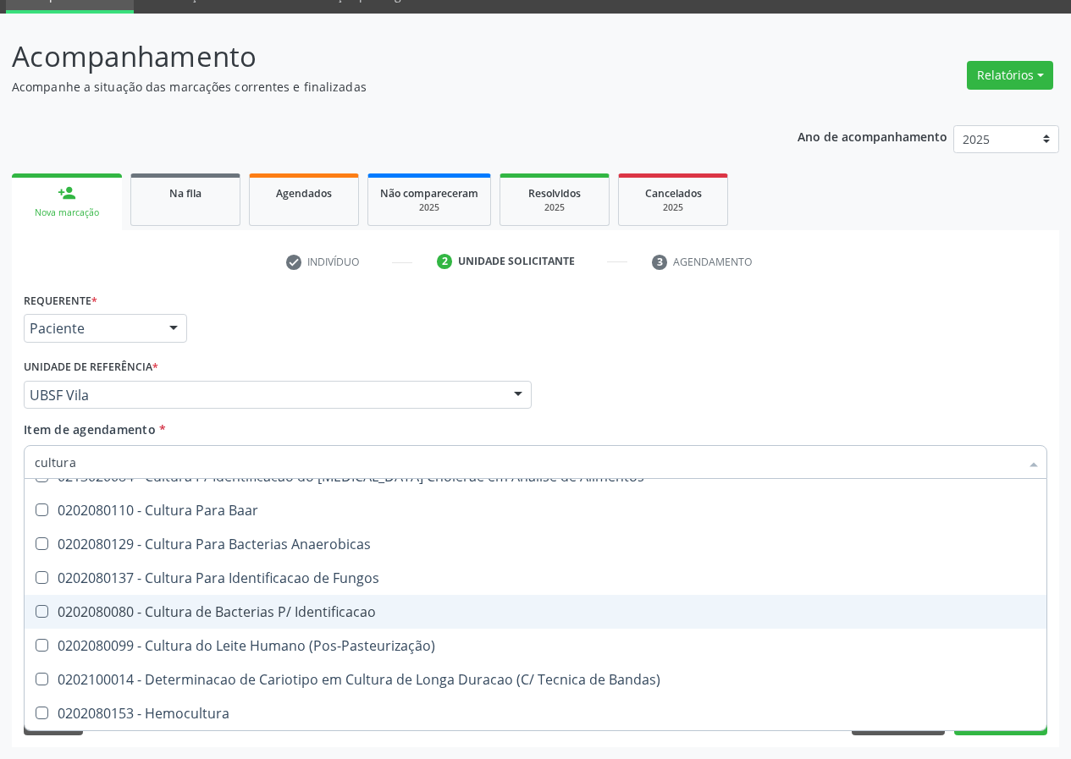
click at [206, 609] on div "0202080080 - Cultura de Bacterias P/ Identificacao" at bounding box center [535, 612] width 1001 height 14
checkbox Identificacao "true"
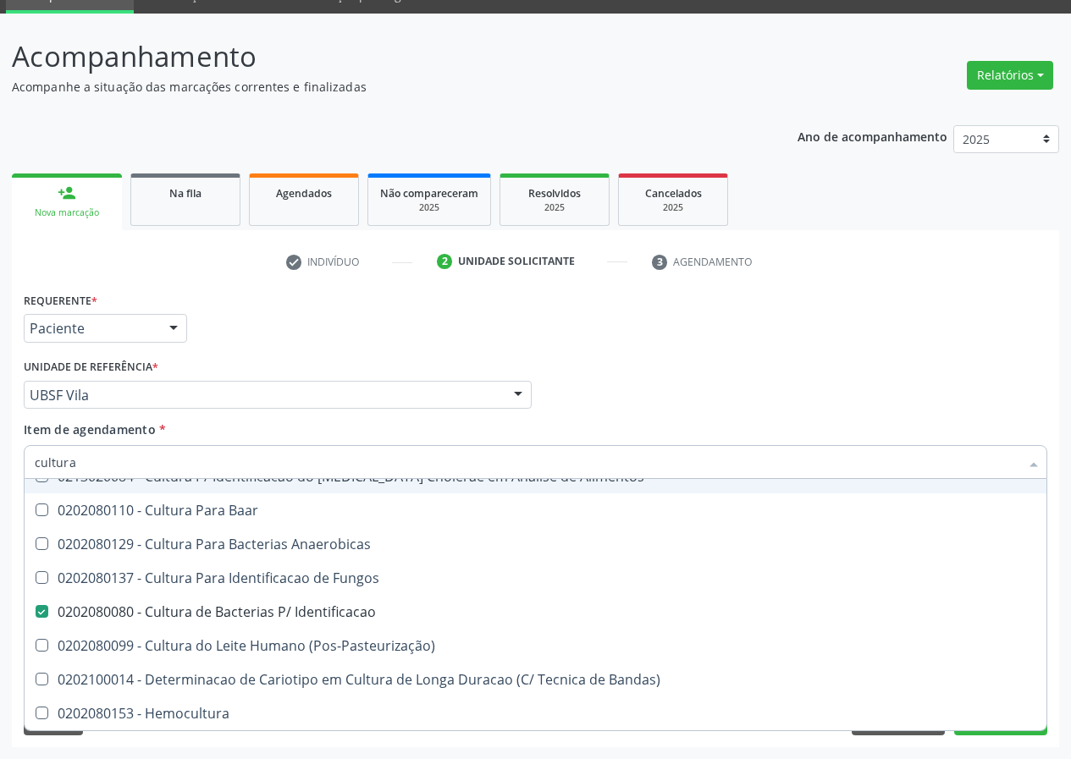
click at [707, 391] on div "Médico Solicitante Por favor, selecione a Unidade de Atendimento primeiro Nenhu…" at bounding box center [535, 388] width 1032 height 66
checkbox Herpesvirus "true"
checkbox Agua "true"
checkbox Alimentos "true"
checkbox Baar "true"
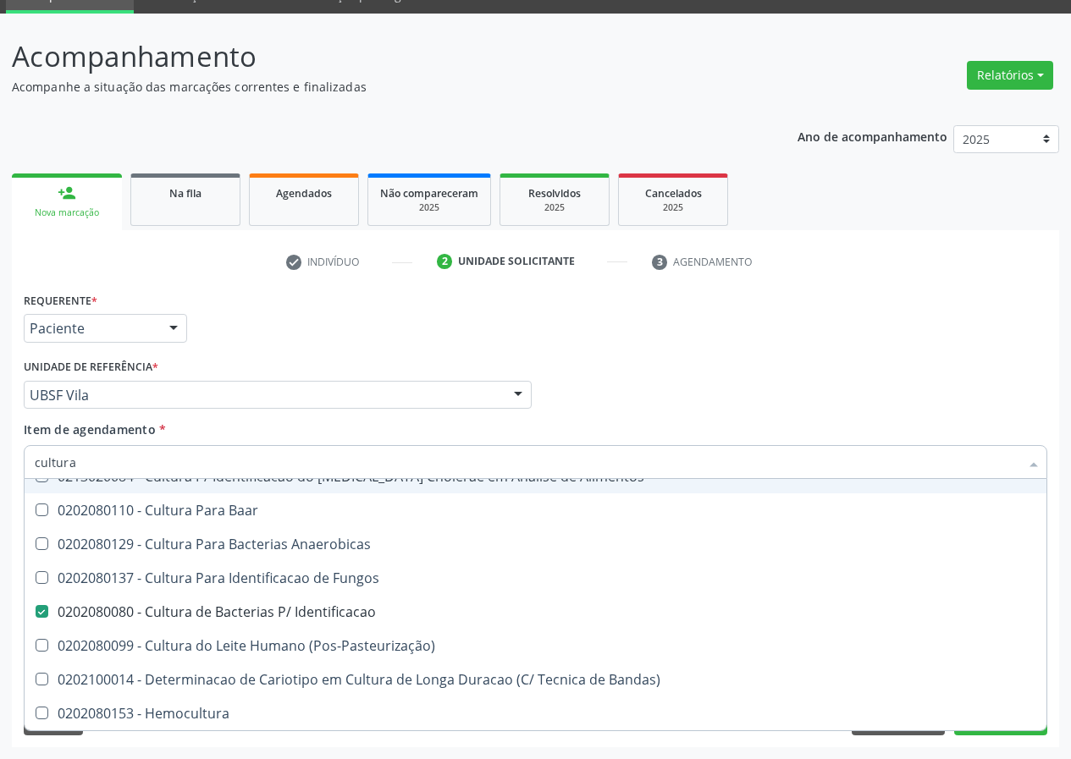
checkbox Anaerobicas "true"
checkbox Fungos "true"
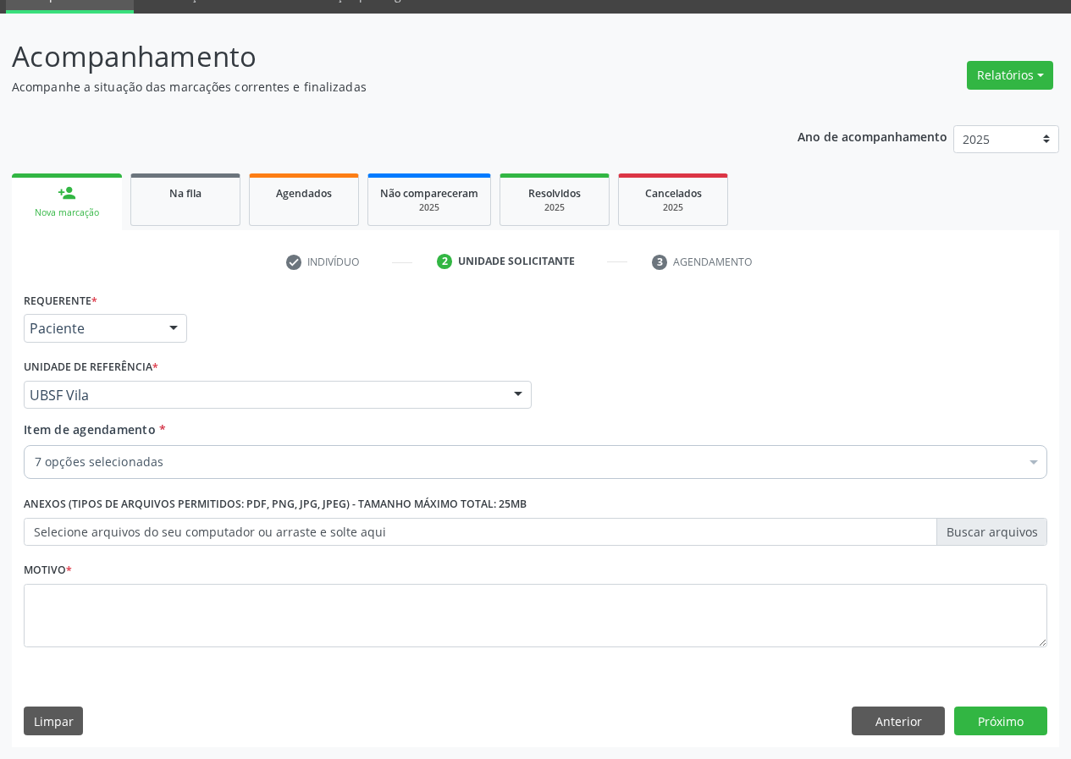
scroll to position [0, 0]
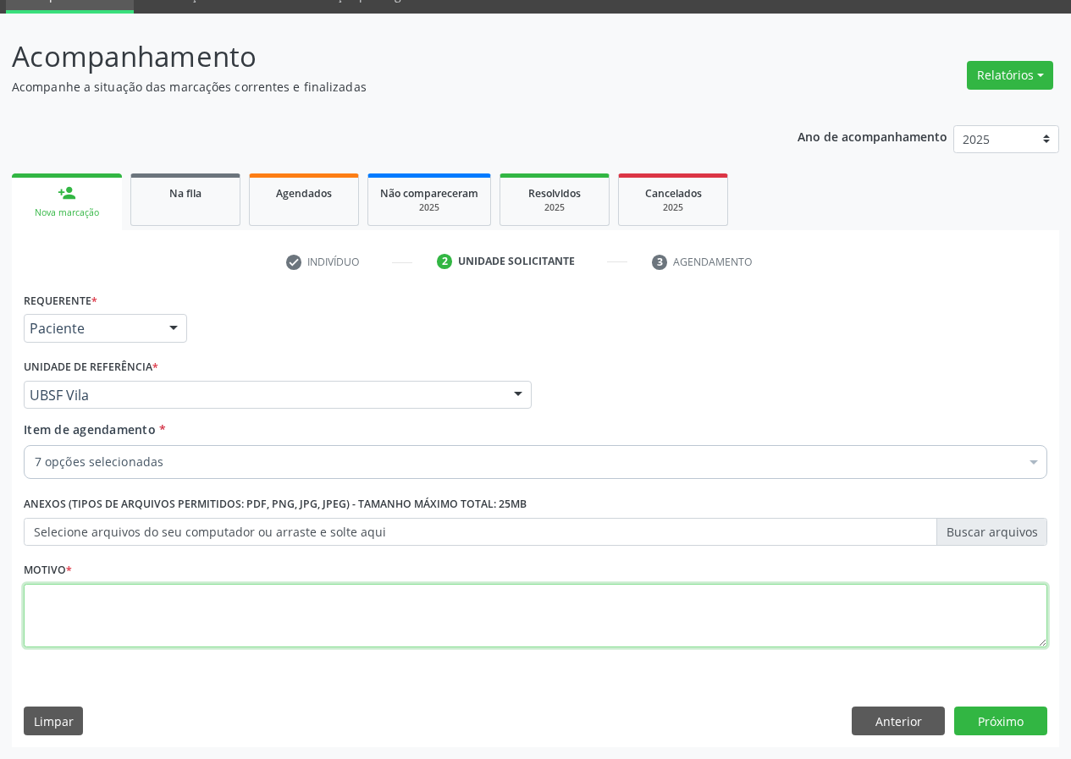
drag, startPoint x: 137, startPoint y: 642, endPoint x: 135, endPoint y: 621, distance: 20.5
click at [136, 640] on textarea at bounding box center [535, 616] width 1023 height 64
type textarea "avaliação"
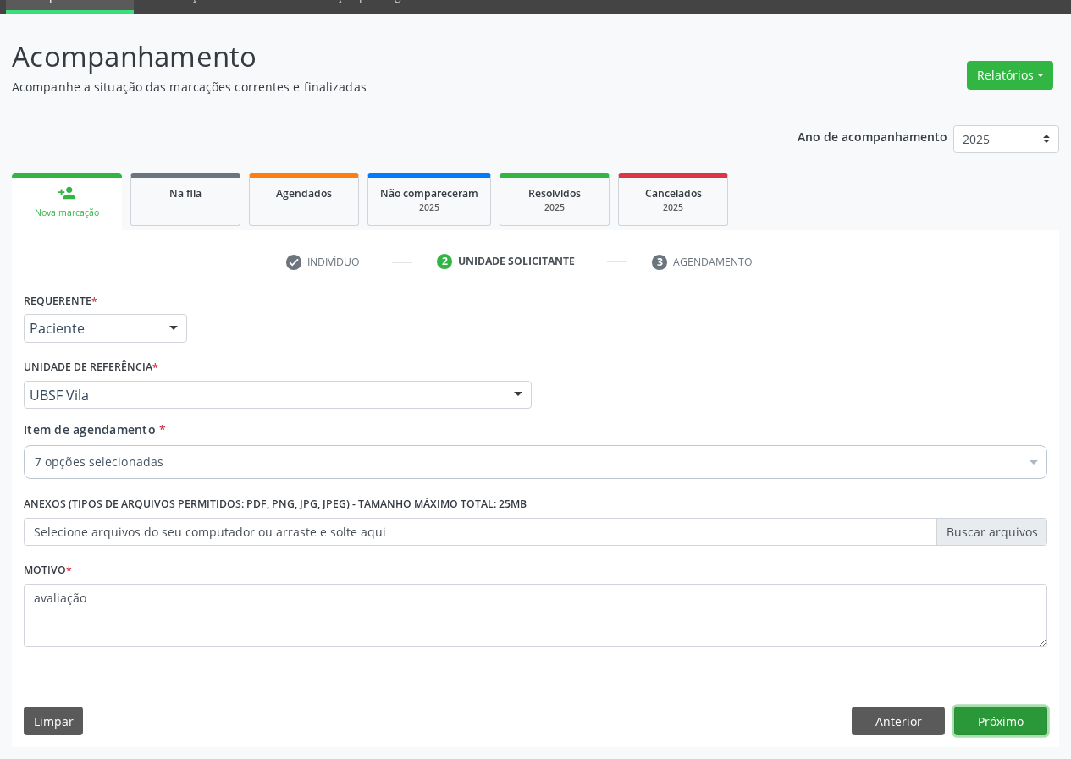
drag, startPoint x: 1009, startPoint y: 714, endPoint x: 0, endPoint y: 552, distance: 1021.8
click at [984, 713] on button "Próximo" at bounding box center [1000, 721] width 93 height 29
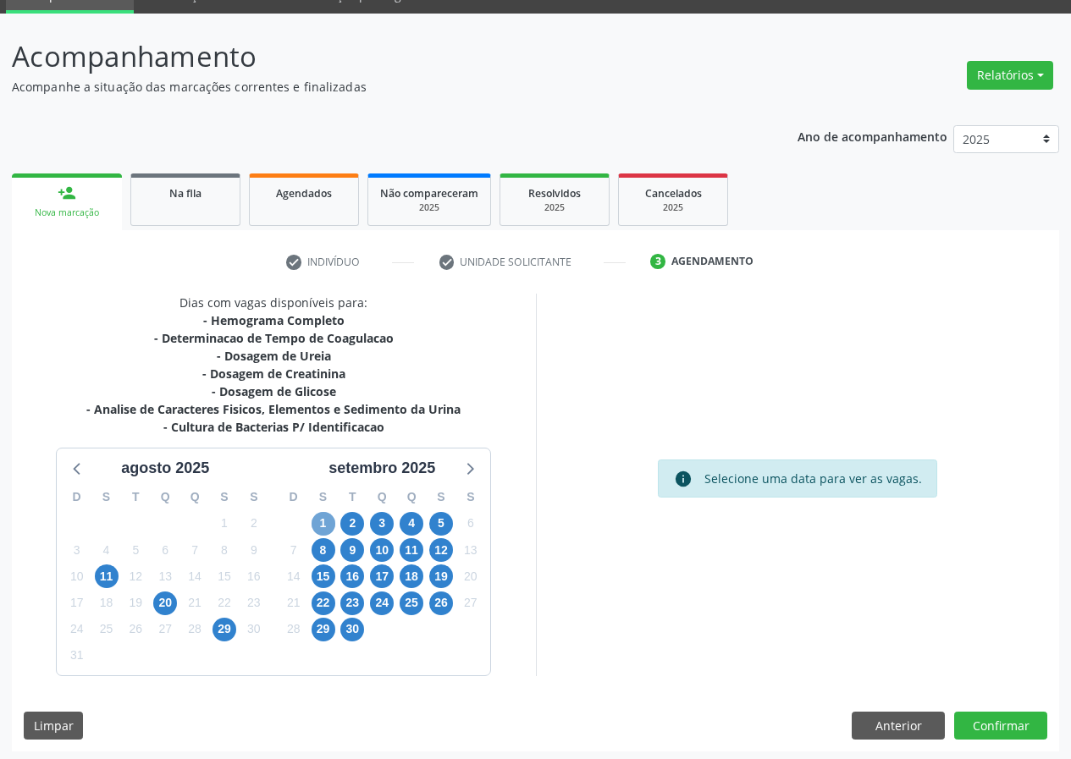
click at [317, 526] on span "1" at bounding box center [323, 524] width 24 height 24
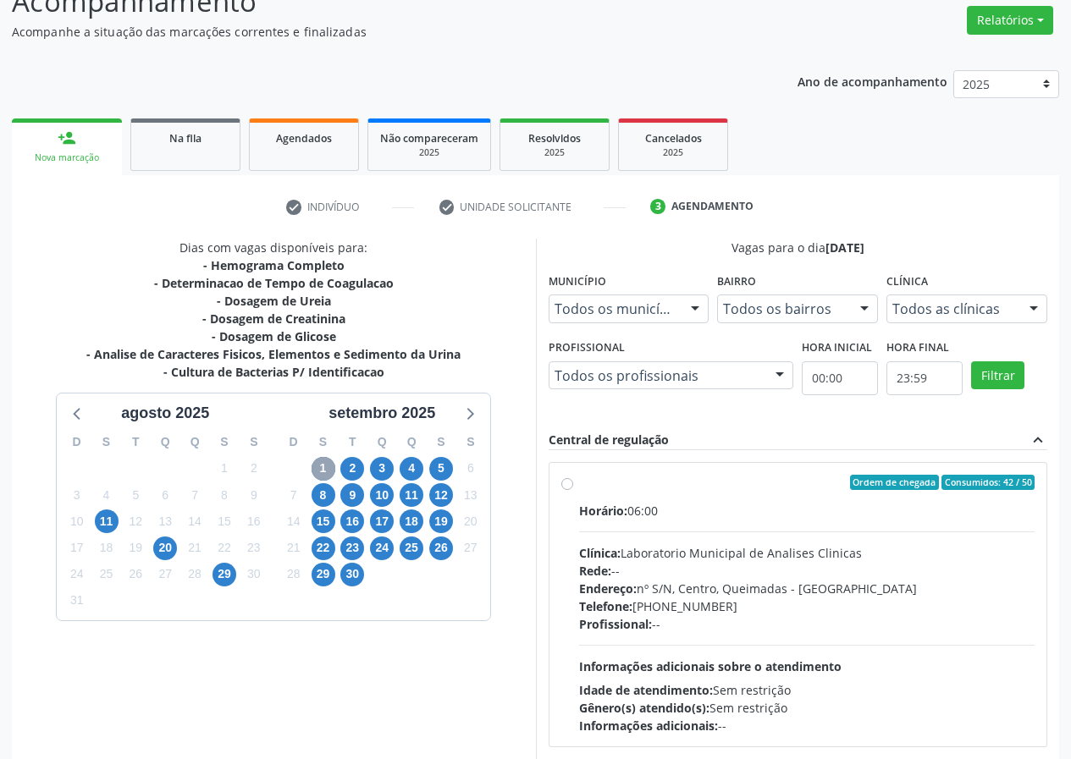
scroll to position [222, 0]
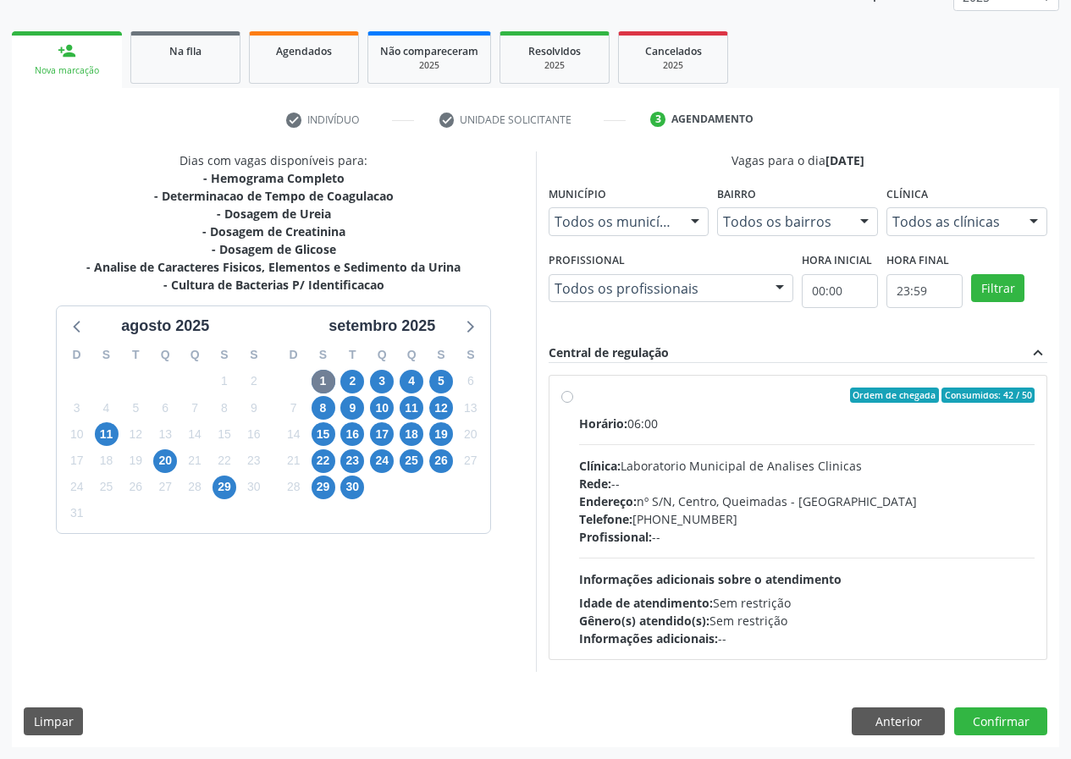
drag, startPoint x: 570, startPoint y: 397, endPoint x: 538, endPoint y: 436, distance: 50.0
click at [559, 399] on div "Ordem de chegada Consumidos: 42 / 50 Horário: 06:00 Clínica: Laboratorio Munici…" at bounding box center [798, 518] width 498 height 284
radio input "true"
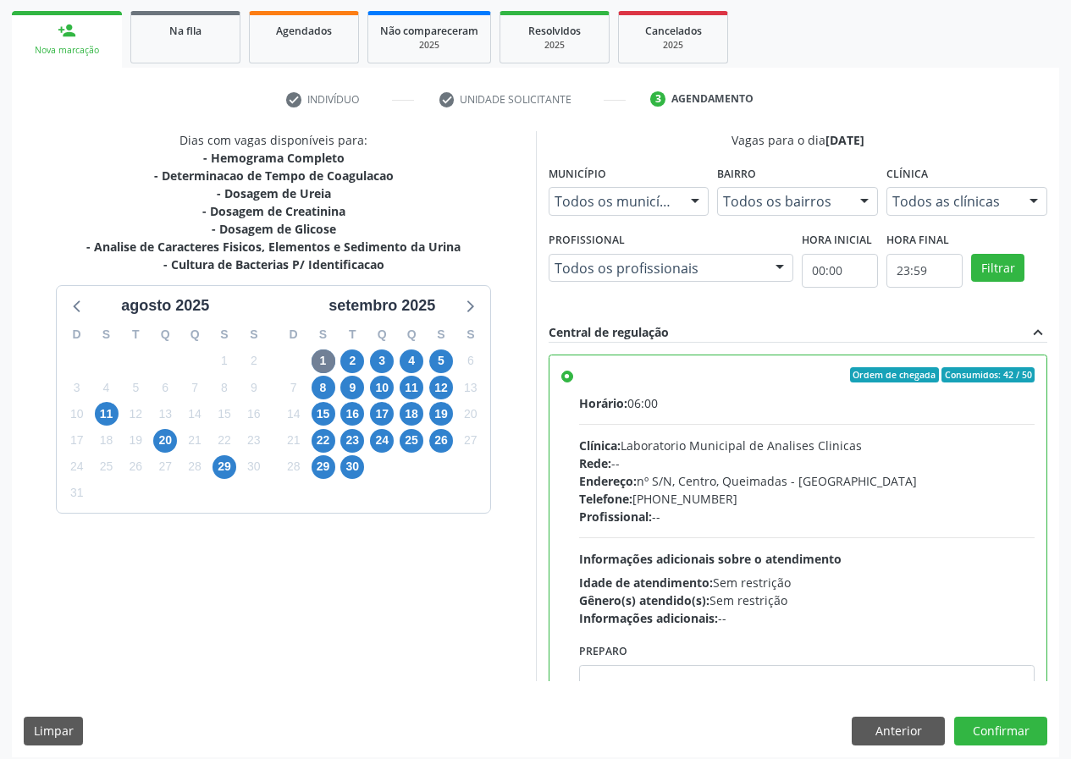
scroll to position [252, 0]
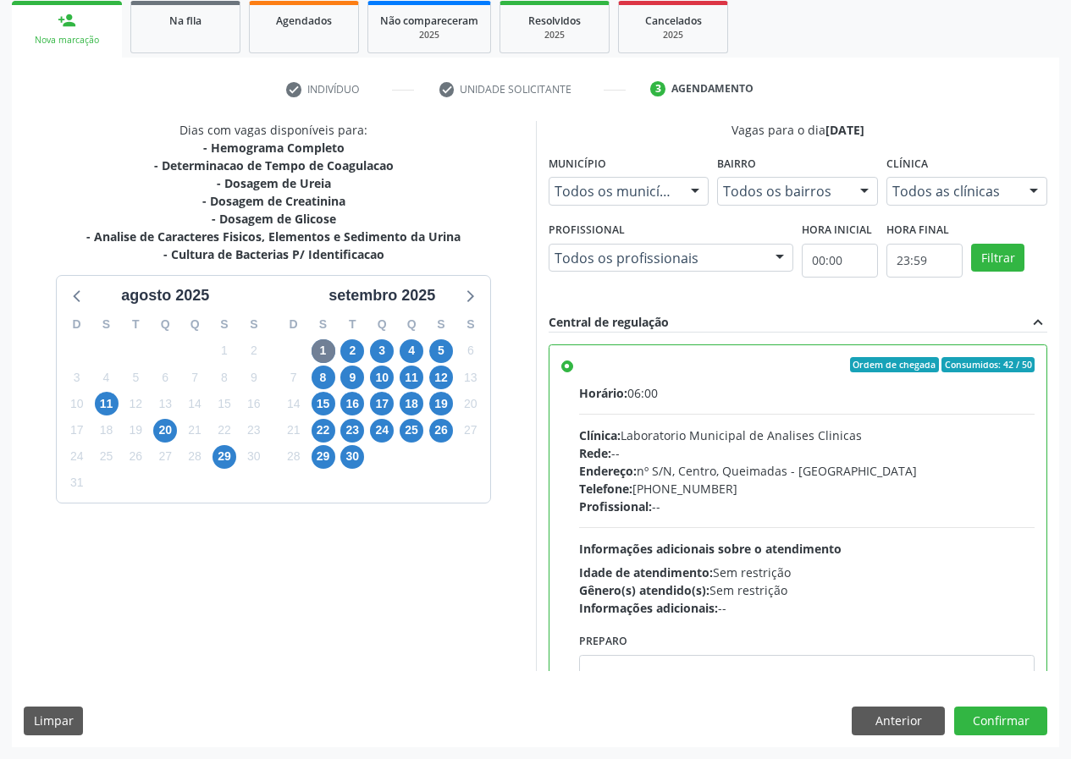
drag, startPoint x: 393, startPoint y: 619, endPoint x: 619, endPoint y: 523, distance: 245.4
click at [469, 576] on div "Dias com vagas disponíveis para: - Hemograma Completo - Determinacao de Tempo d…" at bounding box center [274, 396] width 524 height 550
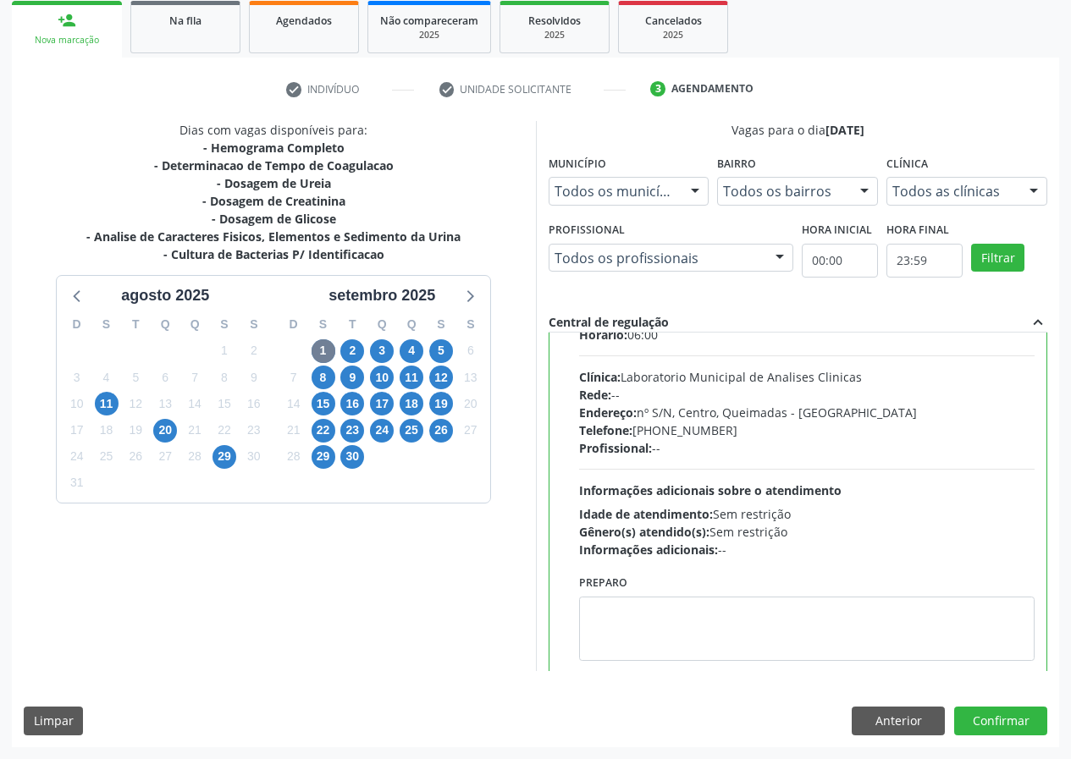
scroll to position [84, 0]
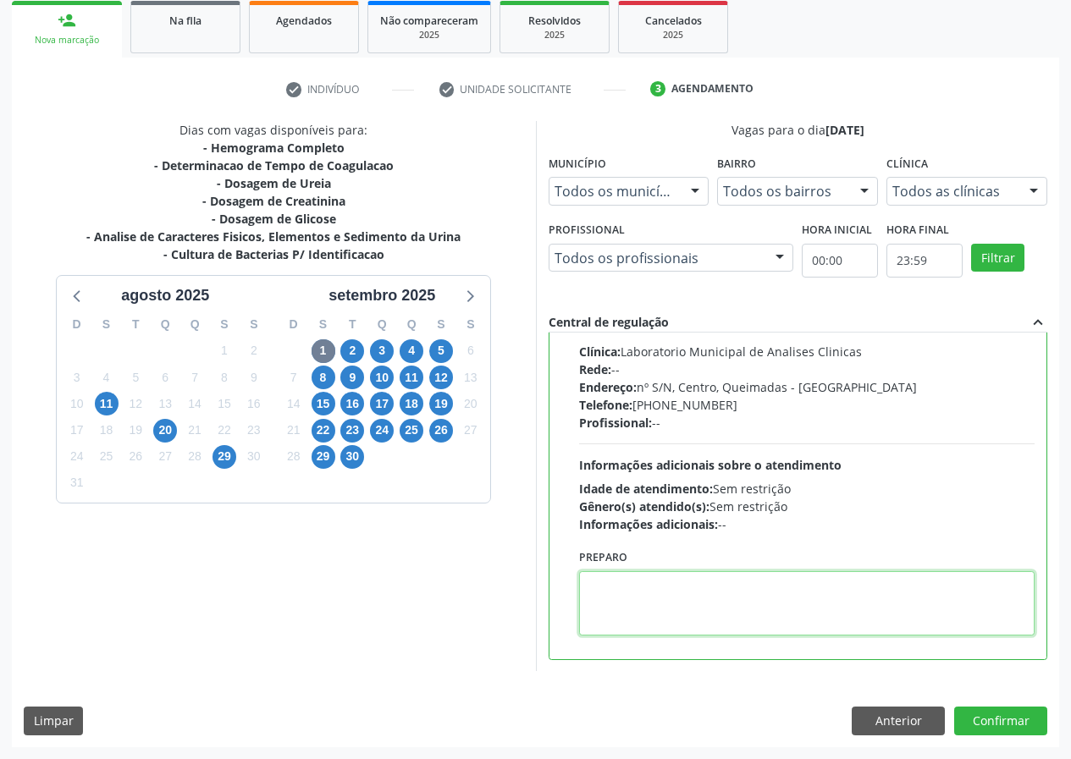
click at [603, 594] on textarea at bounding box center [807, 603] width 456 height 64
type textarea "ir em [GEOGRAPHIC_DATA]"
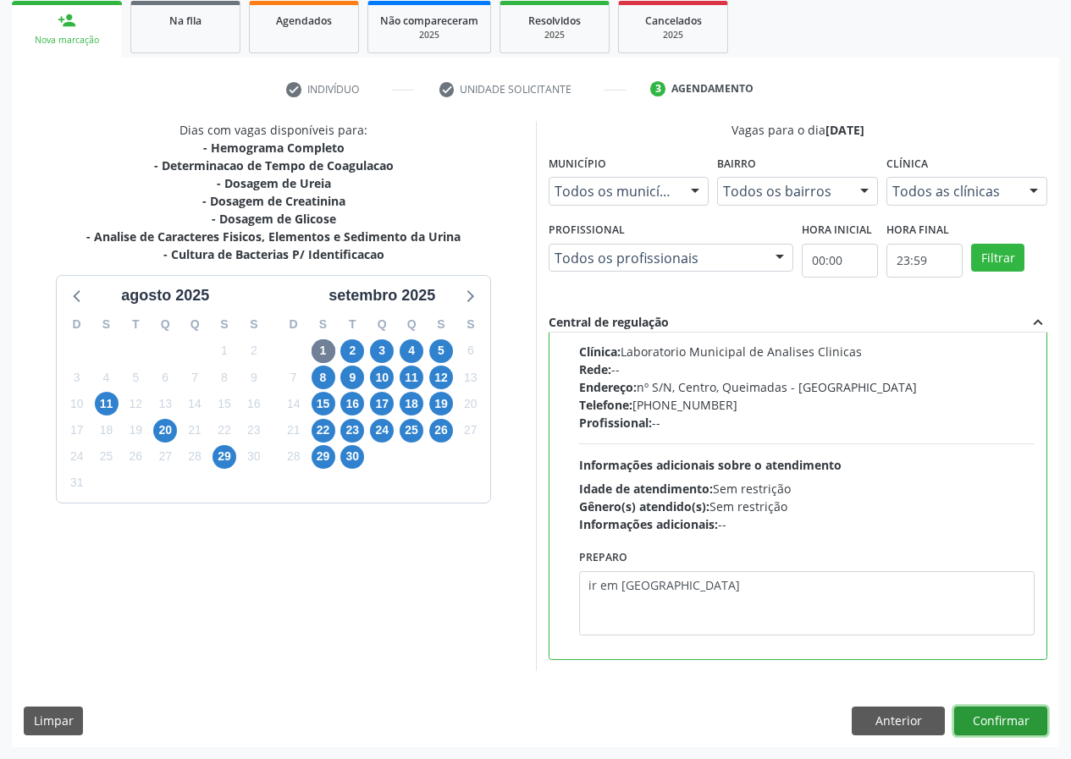
click at [1018, 717] on button "Confirmar" at bounding box center [1000, 721] width 93 height 29
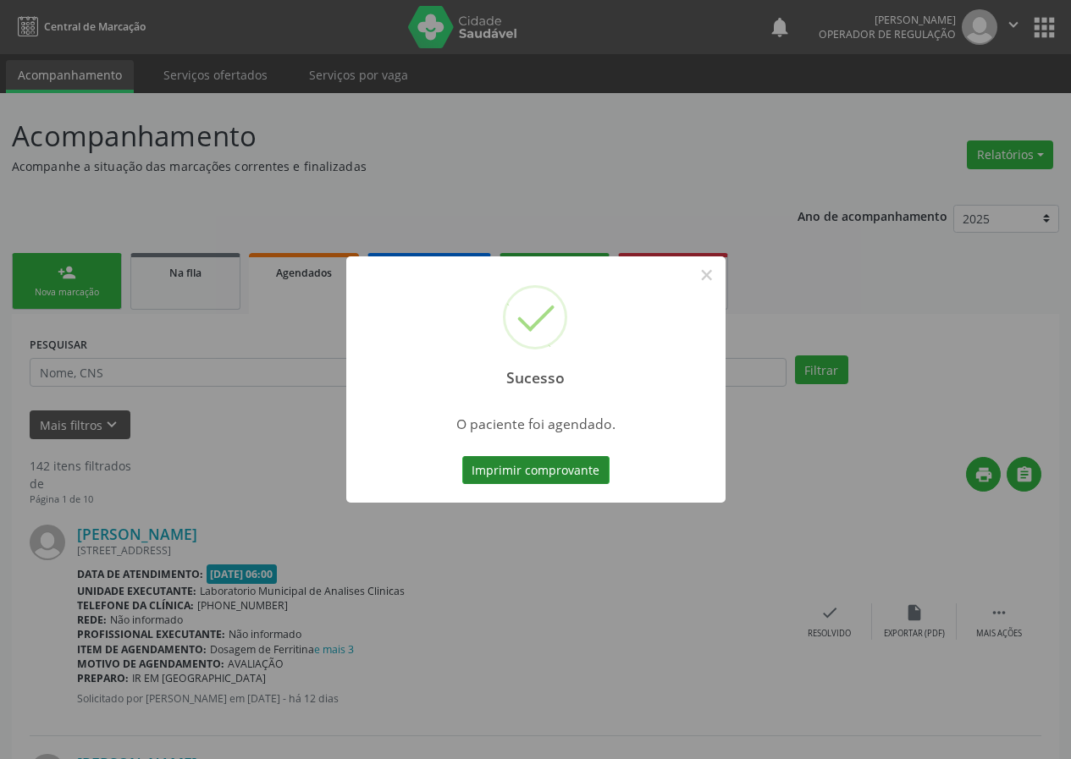
click at [557, 471] on button "Imprimir comprovante" at bounding box center [535, 470] width 147 height 29
